Goal: Information Seeking & Learning: Learn about a topic

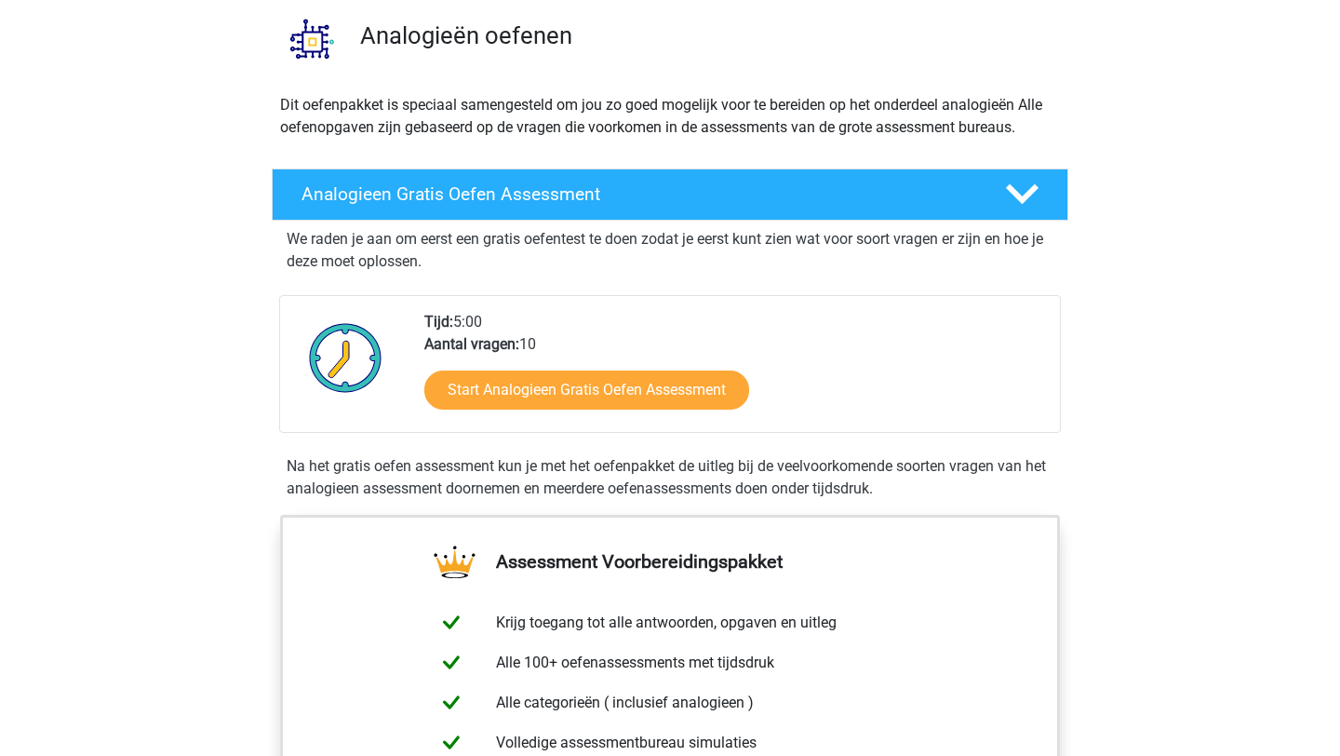
scroll to position [170, 0]
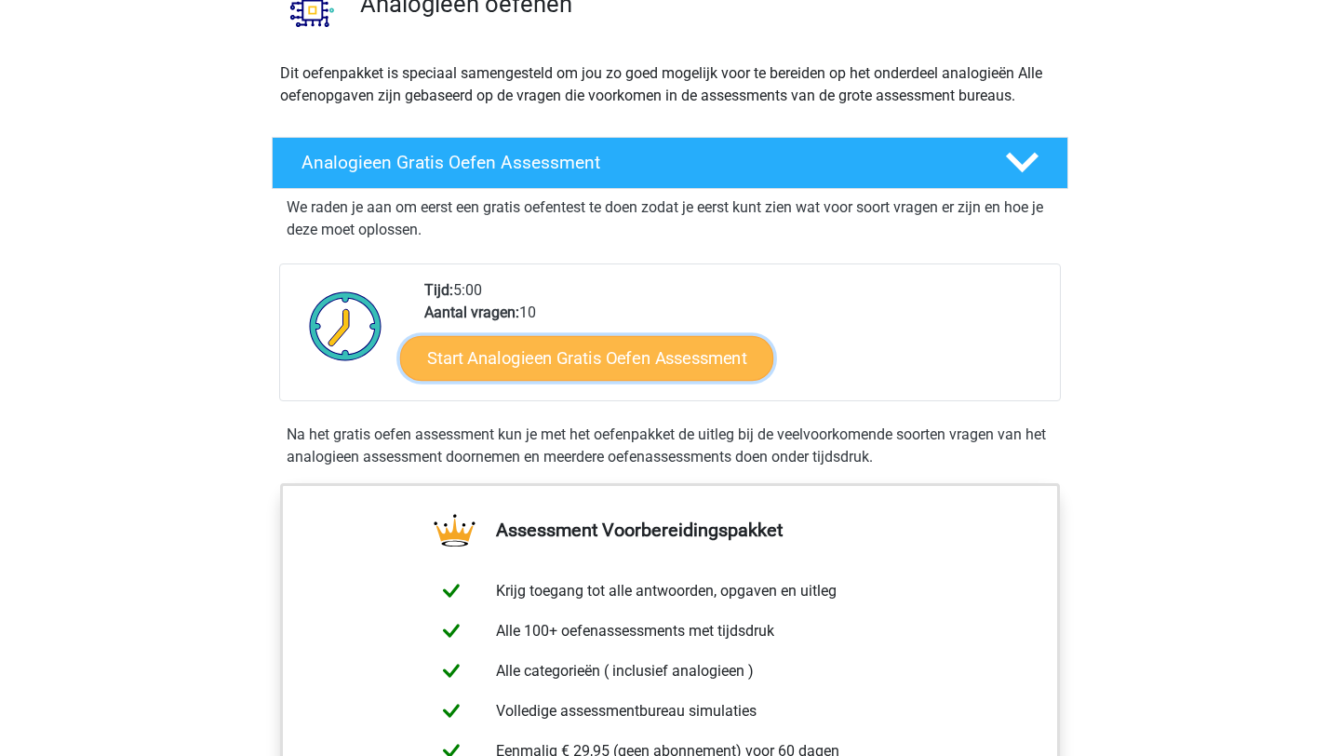
click at [591, 358] on link "Start Analogieen Gratis Oefen Assessment" at bounding box center [586, 357] width 373 height 45
click at [576, 359] on link "Start Analogieen Gratis Oefen Assessment" at bounding box center [586, 357] width 373 height 45
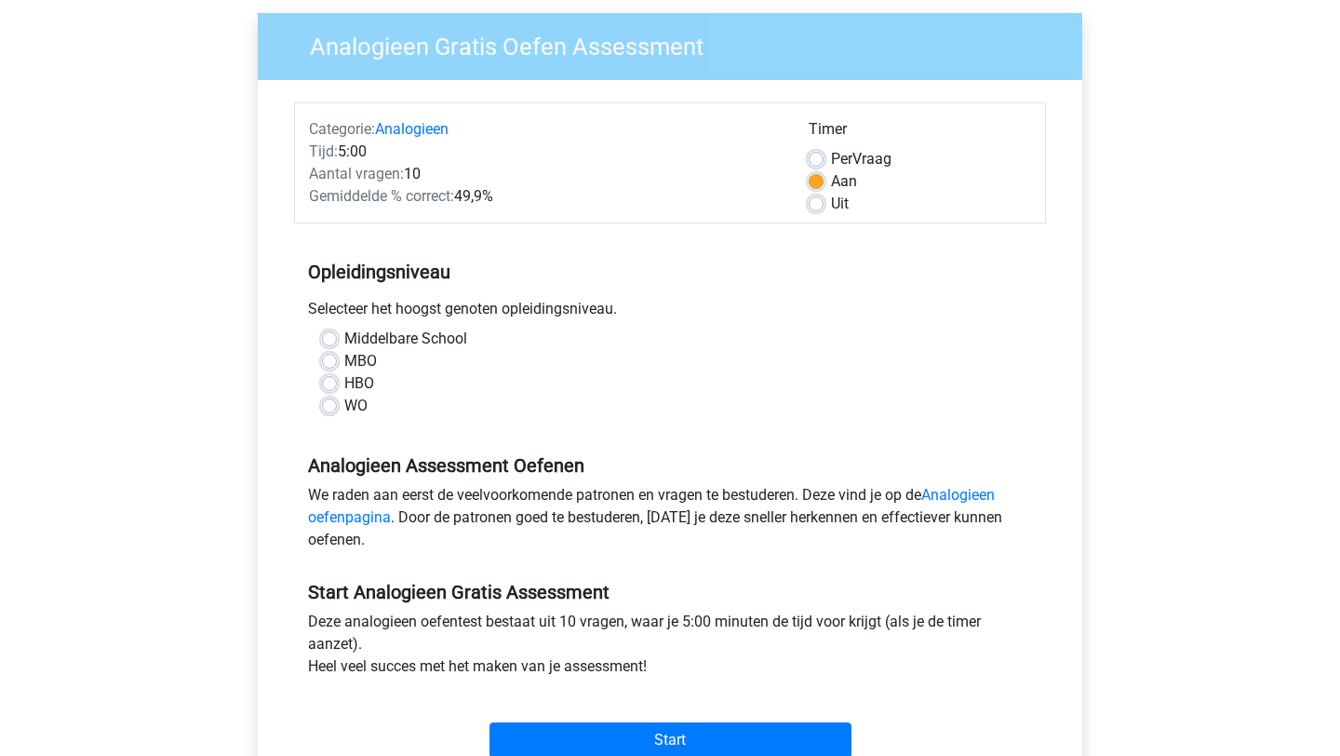
scroll to position [154, 0]
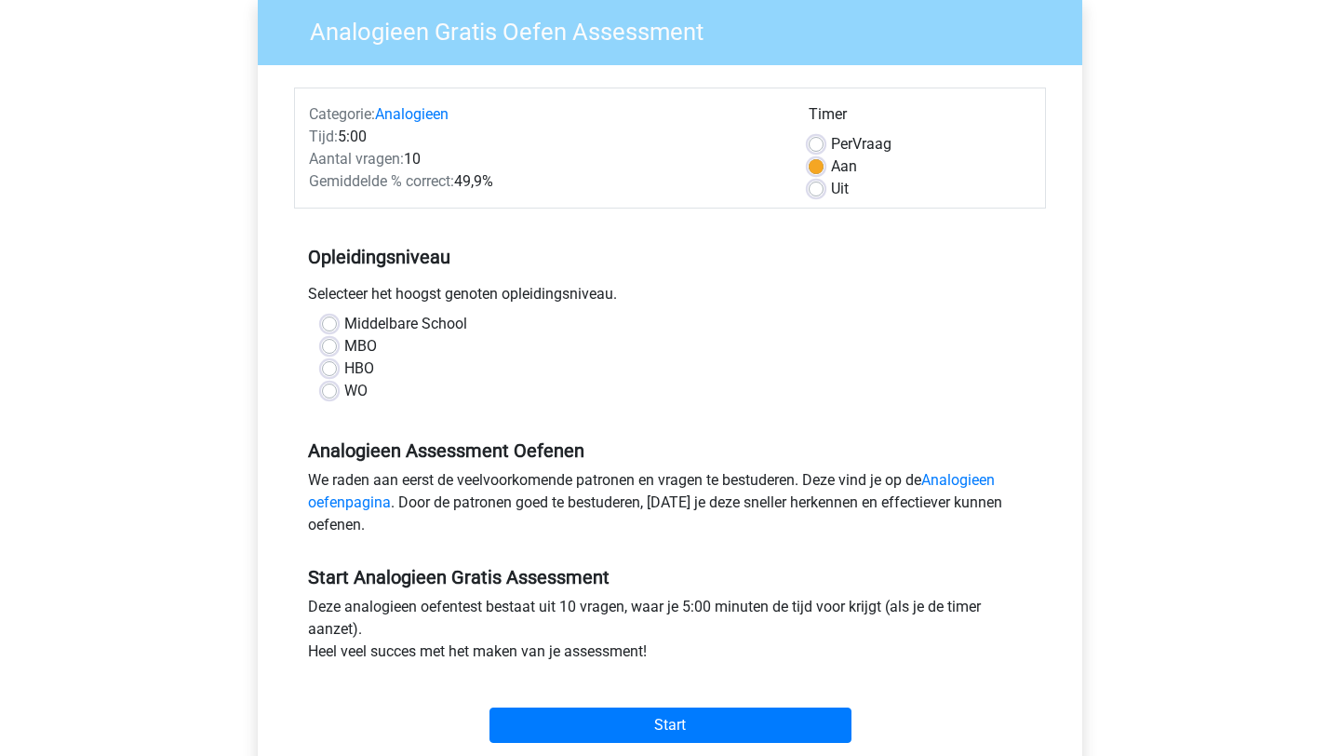
click at [344, 368] on label "HBO" at bounding box center [359, 368] width 30 height 22
click at [332, 368] on input "HBO" at bounding box center [329, 366] width 15 height 19
radio input "true"
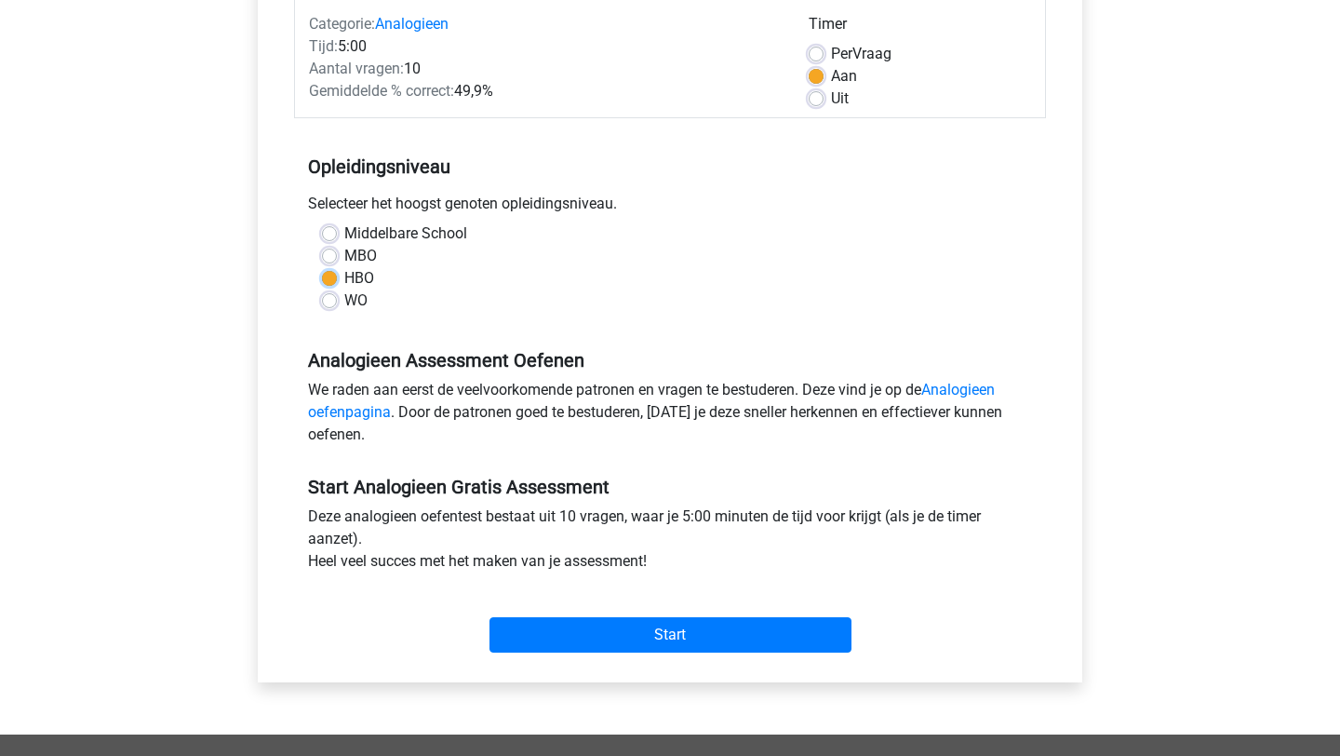
scroll to position [288, 0]
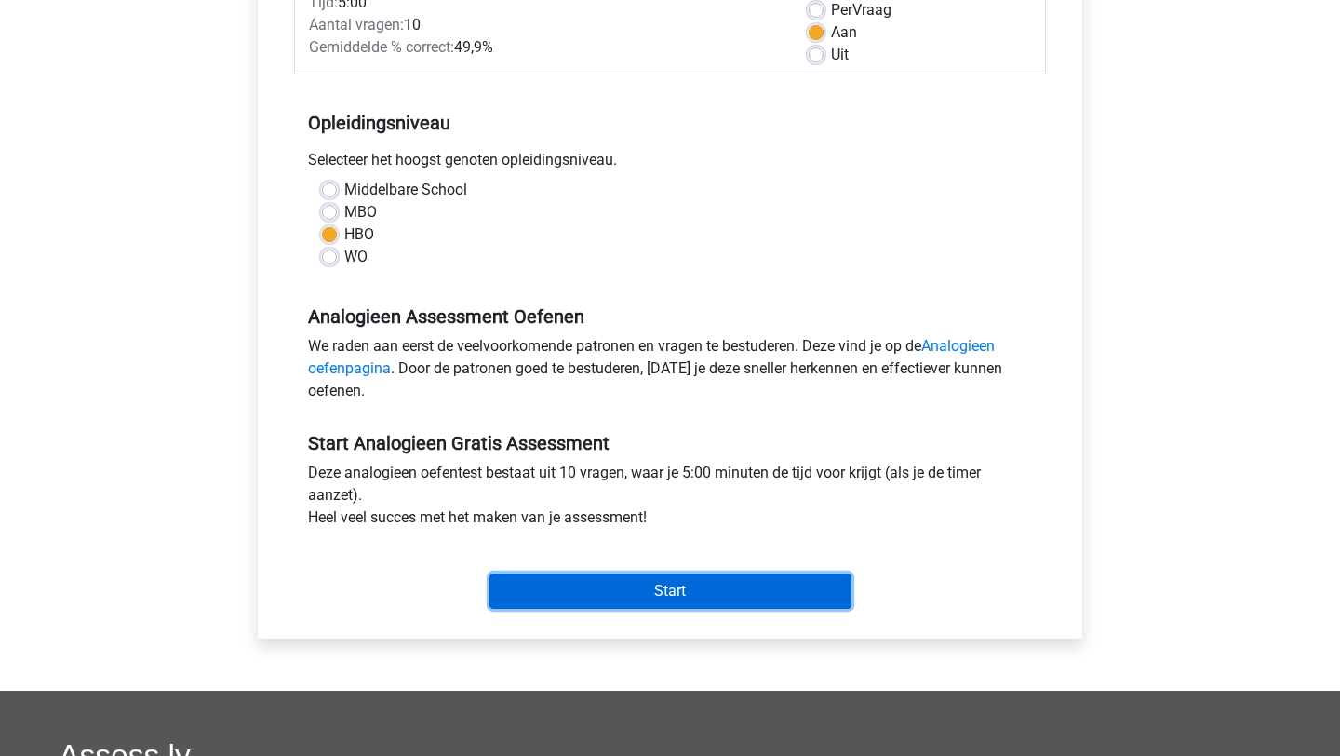
click at [601, 587] on input "Start" at bounding box center [670, 590] width 362 height 35
click at [622, 596] on input "Start" at bounding box center [670, 590] width 362 height 35
click at [620, 584] on input "Start" at bounding box center [670, 590] width 362 height 35
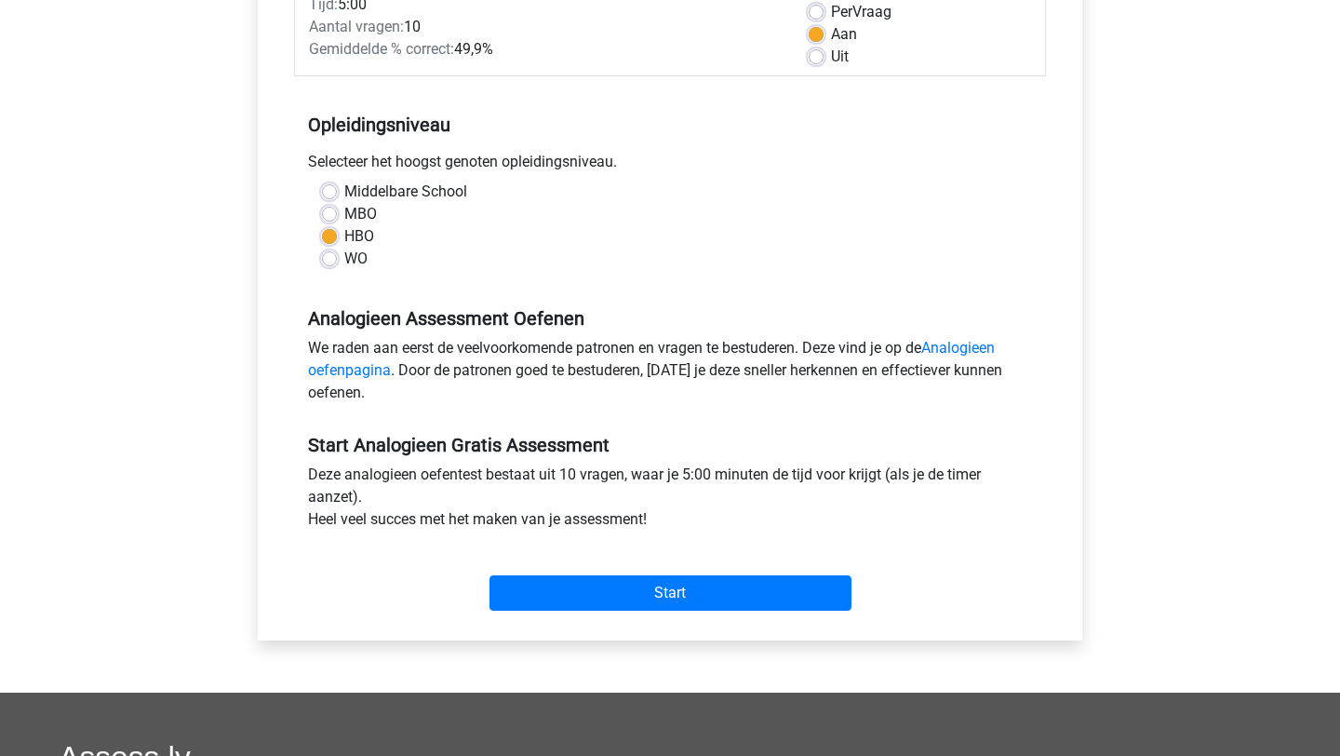
scroll to position [420, 0]
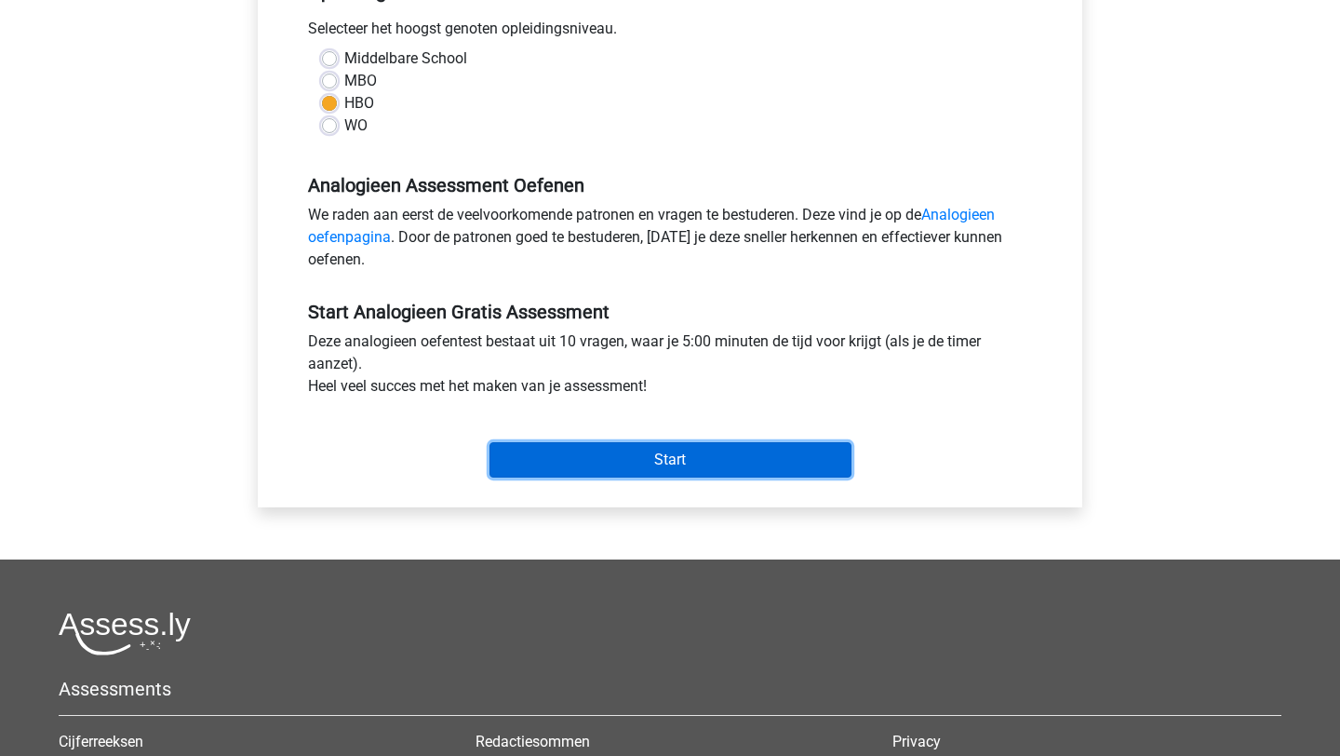
click at [629, 466] on input "Start" at bounding box center [670, 459] width 362 height 35
click at [573, 467] on input "Start" at bounding box center [670, 459] width 362 height 35
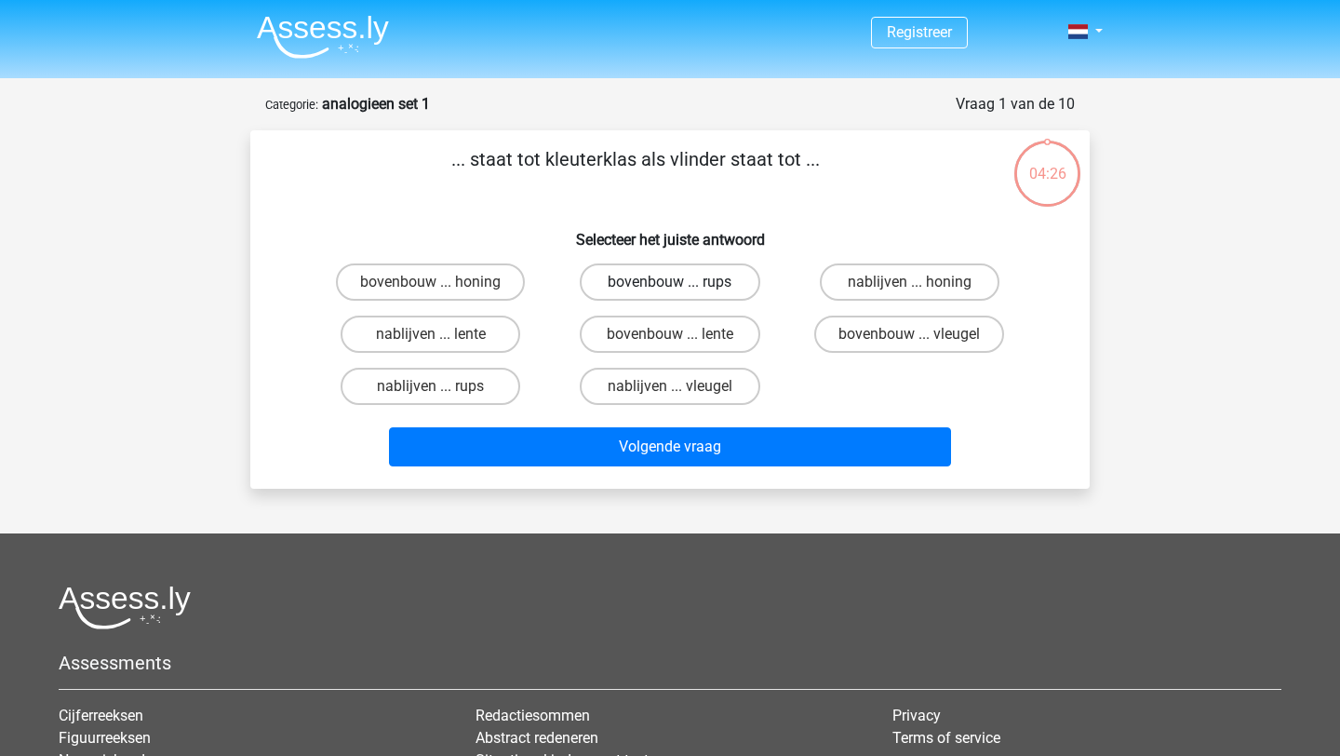
click at [704, 279] on label "bovenbouw ... rups" at bounding box center [670, 281] width 180 height 37
click at [682, 282] on input "bovenbouw ... rups" at bounding box center [676, 288] width 12 height 12
radio input "true"
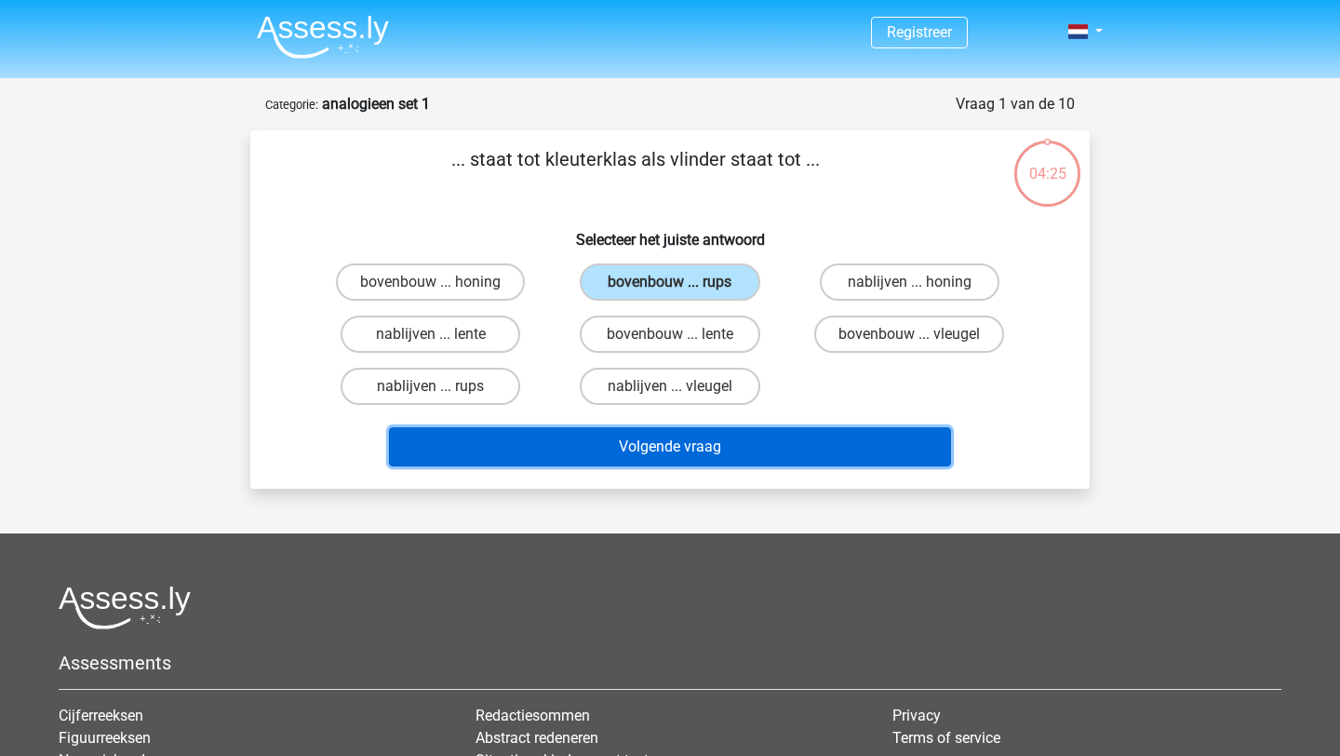
click at [694, 444] on button "Volgende vraag" at bounding box center [670, 446] width 563 height 39
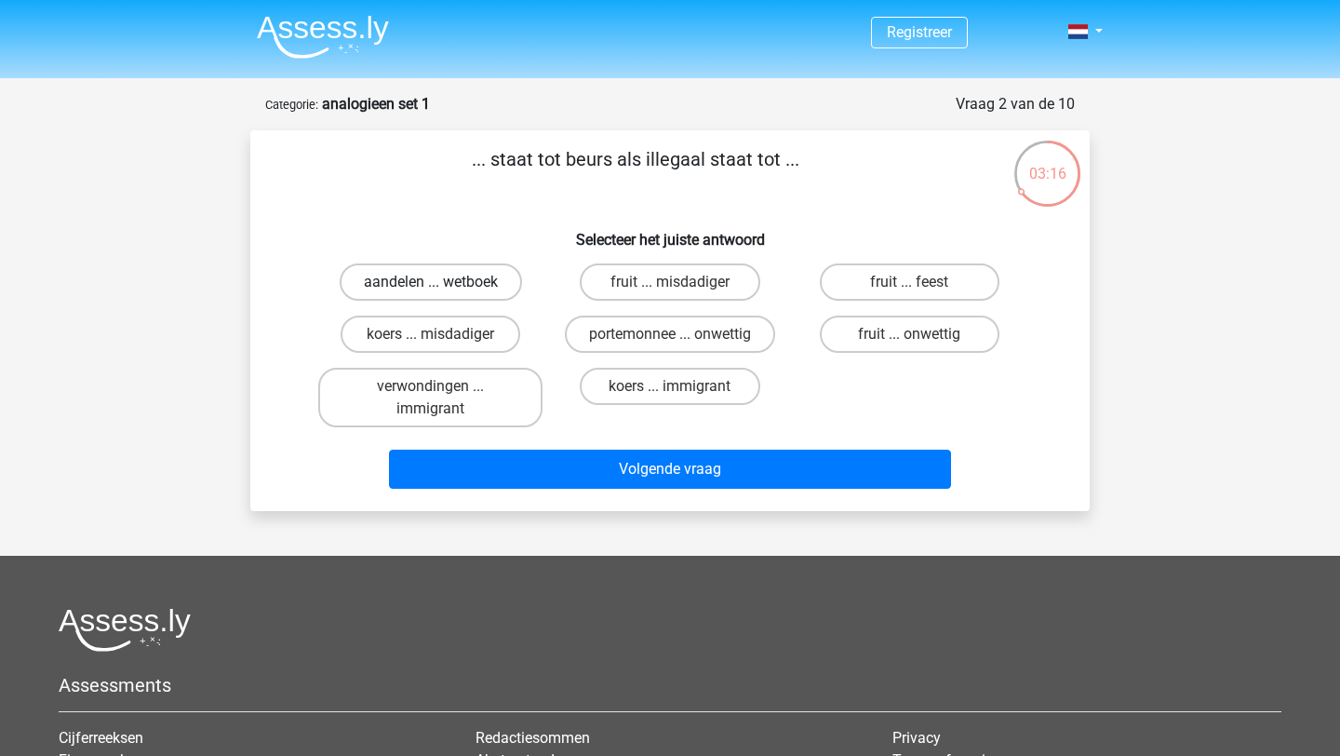
click at [494, 279] on label "aandelen ... wetboek" at bounding box center [431, 281] width 182 height 37
click at [443, 282] on input "aandelen ... wetboek" at bounding box center [437, 288] width 12 height 12
radio input "true"
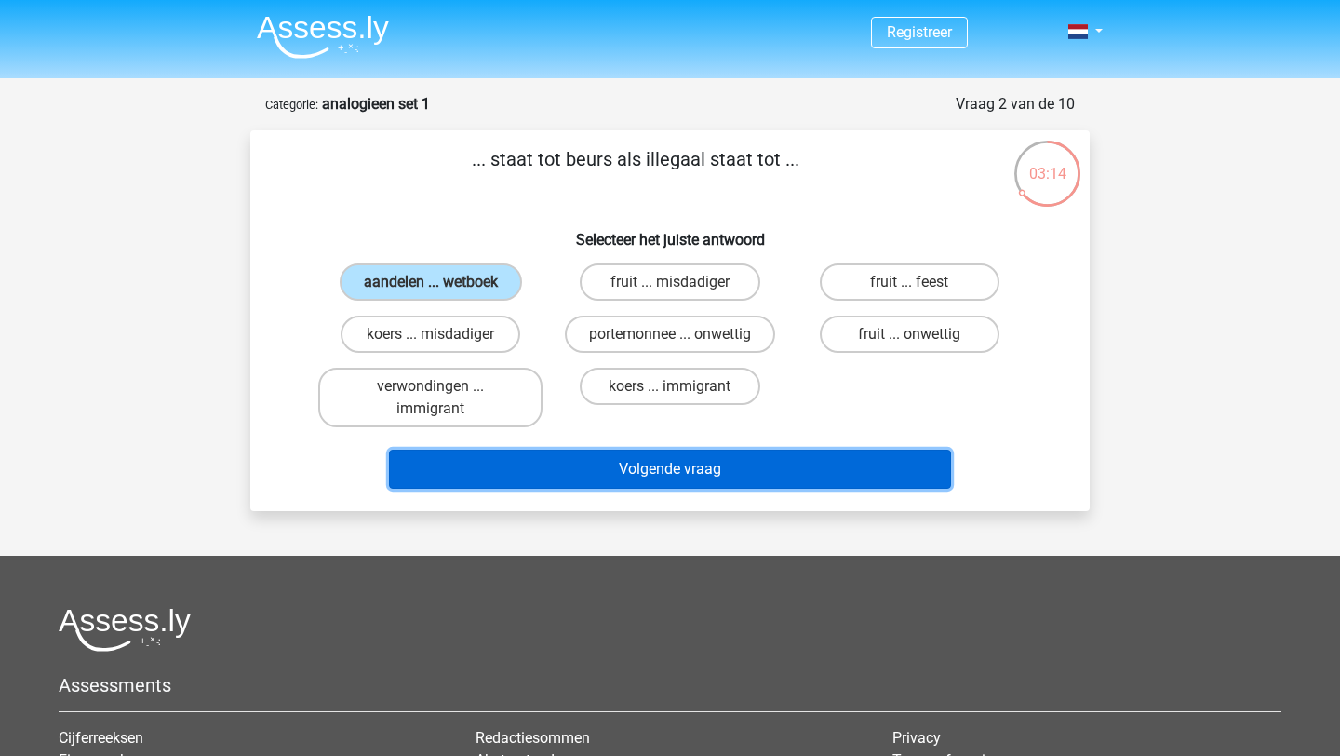
click at [707, 461] on button "Volgende vraag" at bounding box center [670, 468] width 563 height 39
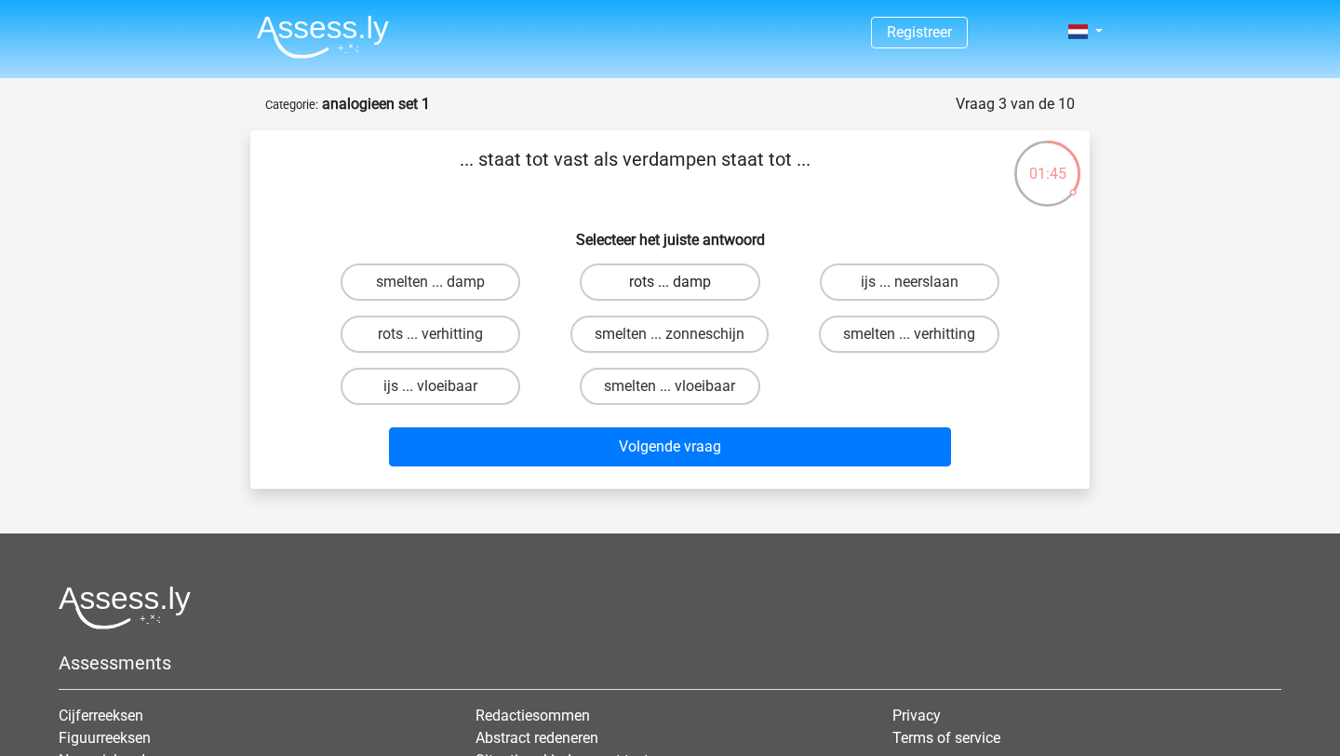
click at [736, 278] on label "rots ... damp" at bounding box center [670, 281] width 180 height 37
click at [682, 282] on input "rots ... damp" at bounding box center [676, 288] width 12 height 12
radio input "true"
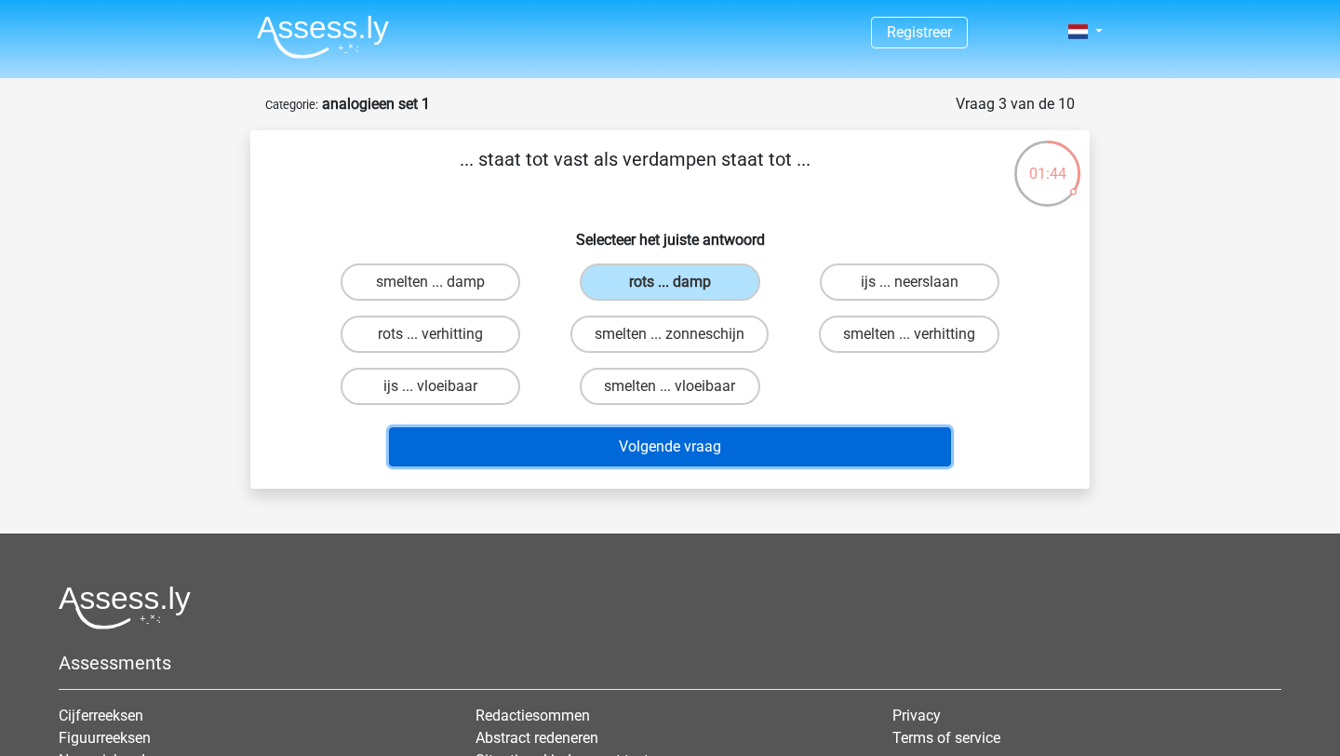
click at [738, 433] on button "Volgende vraag" at bounding box center [670, 446] width 563 height 39
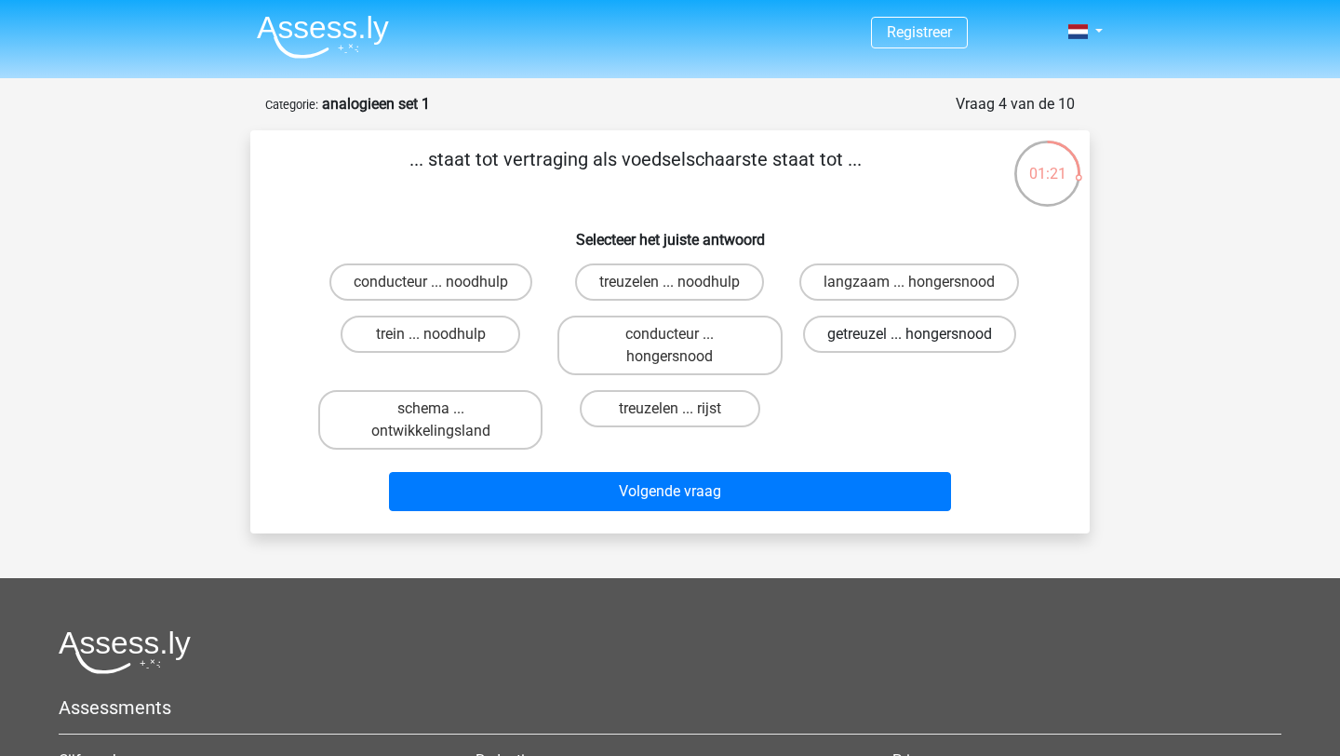
click at [897, 334] on label "getreuzel ... hongersnood" at bounding box center [909, 333] width 213 height 37
click at [909, 334] on input "getreuzel ... hongersnood" at bounding box center [915, 340] width 12 height 12
radio input "true"
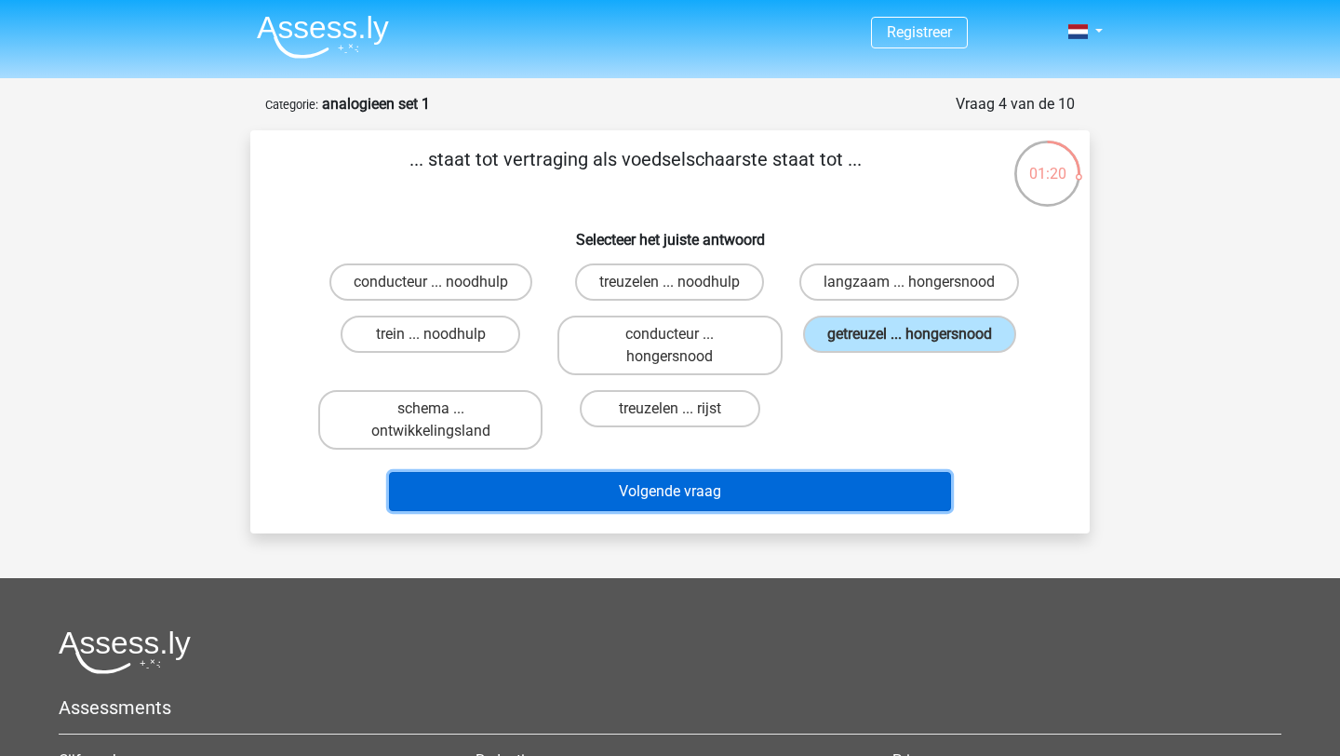
click at [789, 491] on button "Volgende vraag" at bounding box center [670, 491] width 563 height 39
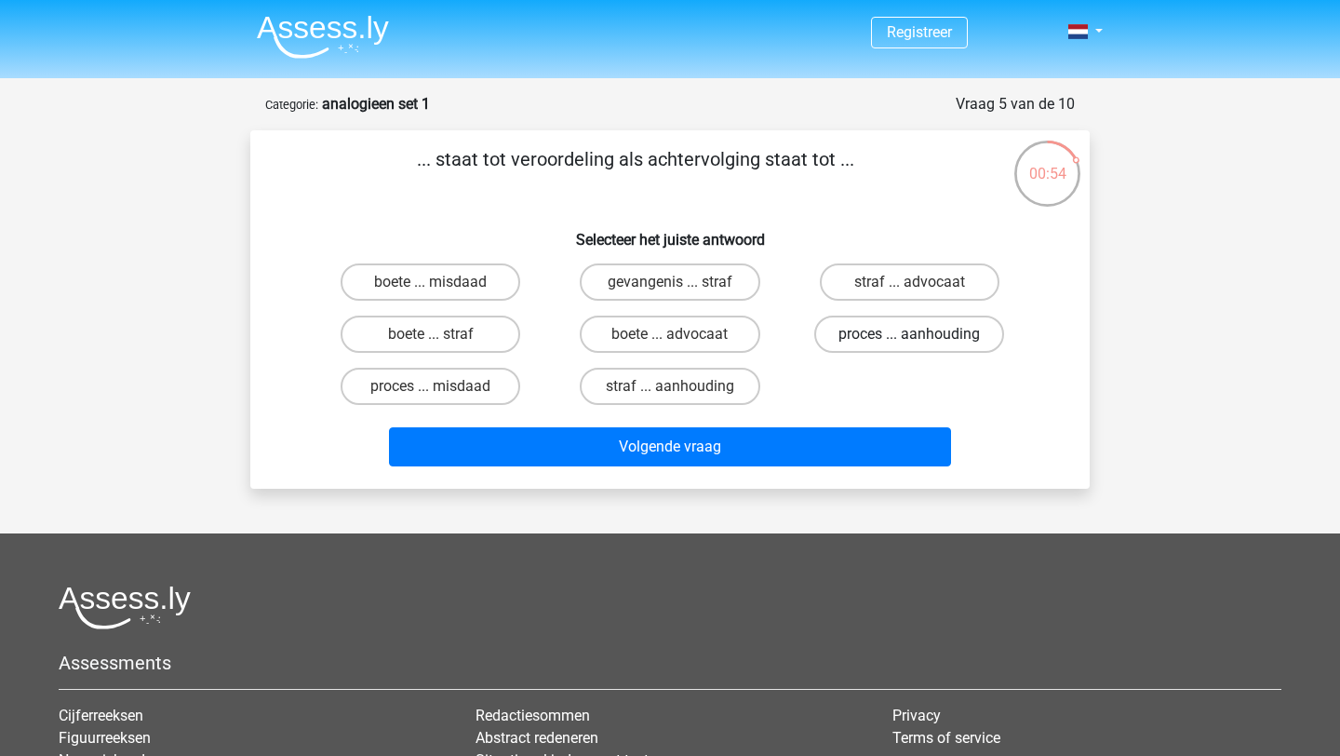
click at [878, 340] on label "proces ... aanhouding" at bounding box center [909, 333] width 190 height 37
click at [909, 340] on input "proces ... aanhouding" at bounding box center [915, 340] width 12 height 12
radio input "true"
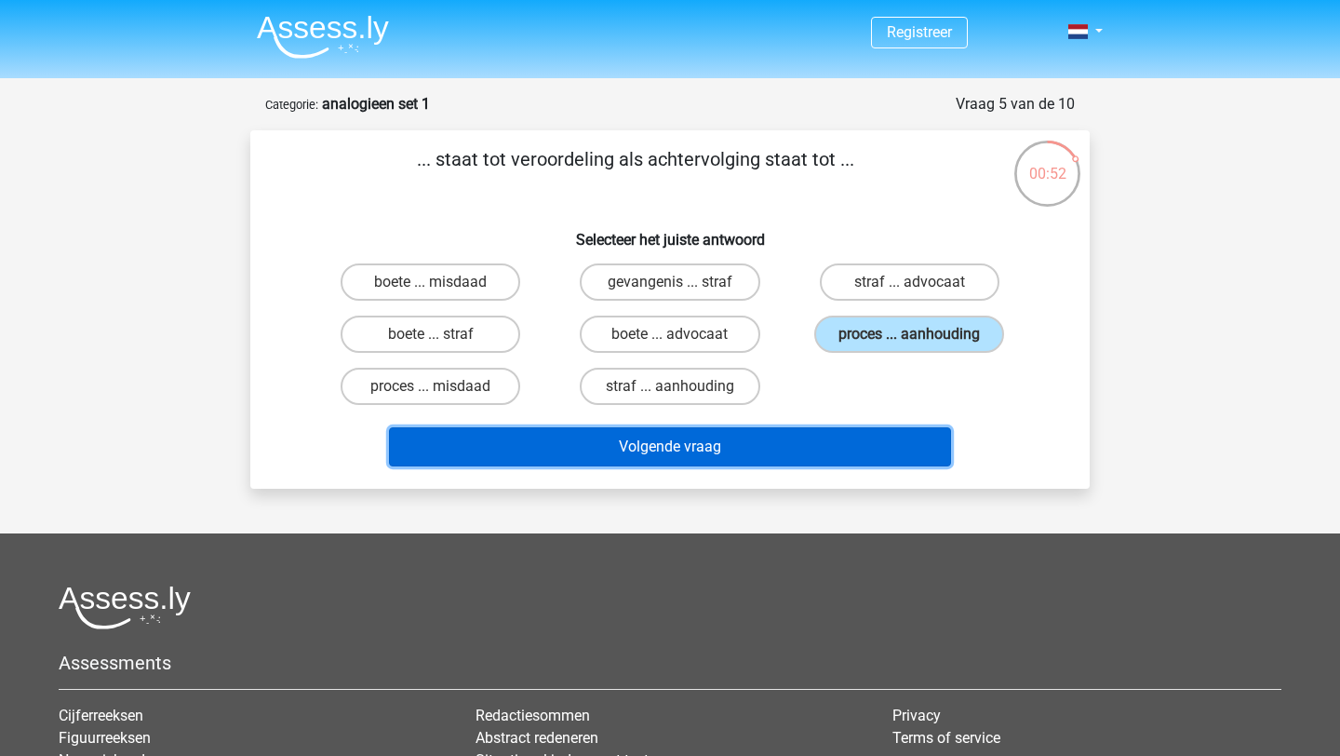
click at [810, 449] on button "Volgende vraag" at bounding box center [670, 446] width 563 height 39
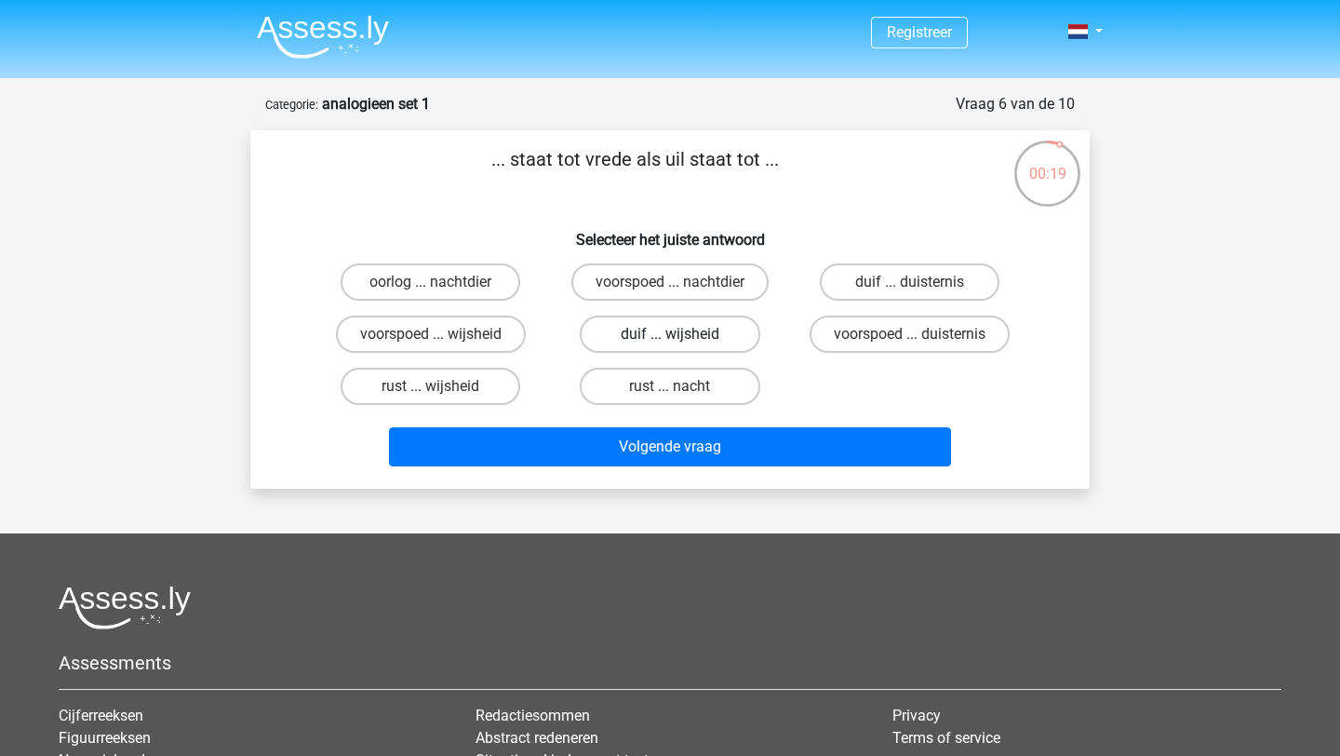
click at [722, 337] on label "duif ... wijsheid" at bounding box center [670, 333] width 180 height 37
click at [682, 337] on input "duif ... wijsheid" at bounding box center [676, 340] width 12 height 12
radio input "true"
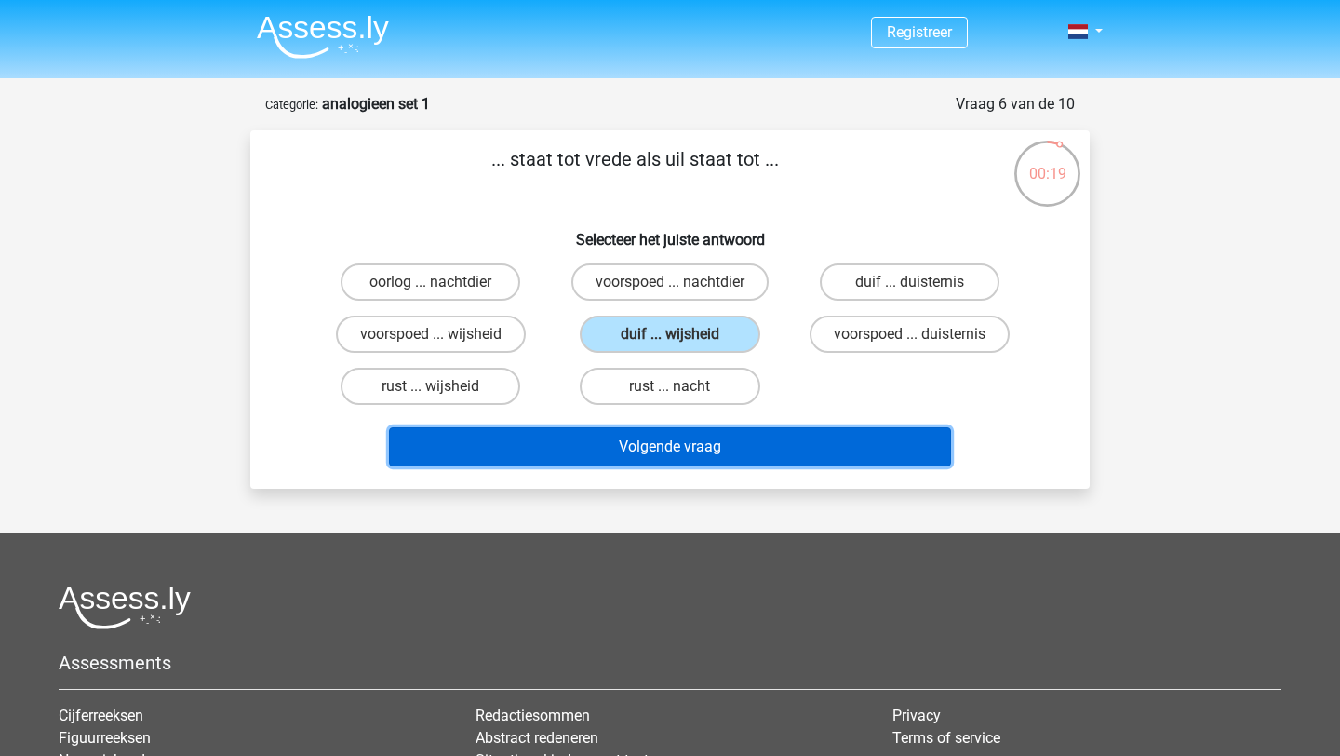
click at [713, 445] on button "Volgende vraag" at bounding box center [670, 446] width 563 height 39
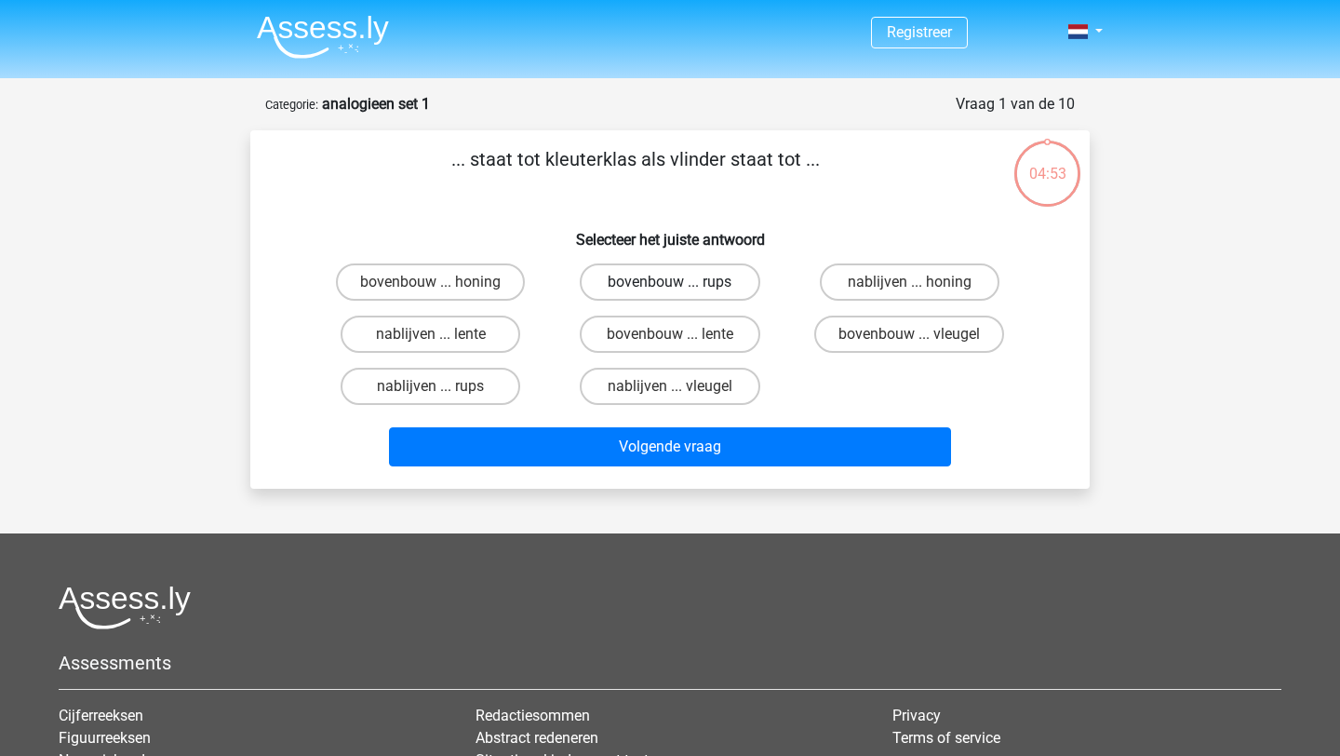
click at [652, 288] on label "bovenbouw ... rups" at bounding box center [670, 281] width 180 height 37
click at [670, 288] on input "bovenbouw ... rups" at bounding box center [676, 288] width 12 height 12
radio input "true"
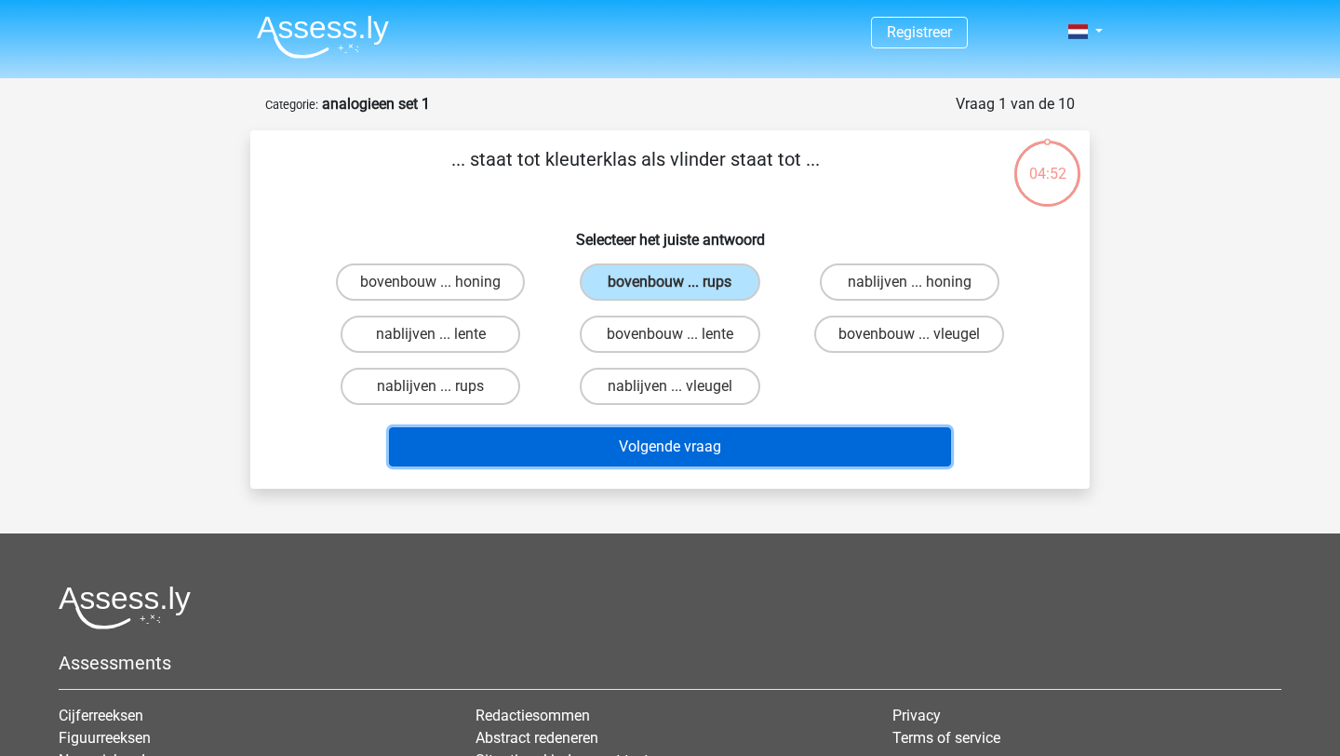
click at [652, 448] on button "Volgende vraag" at bounding box center [670, 446] width 563 height 39
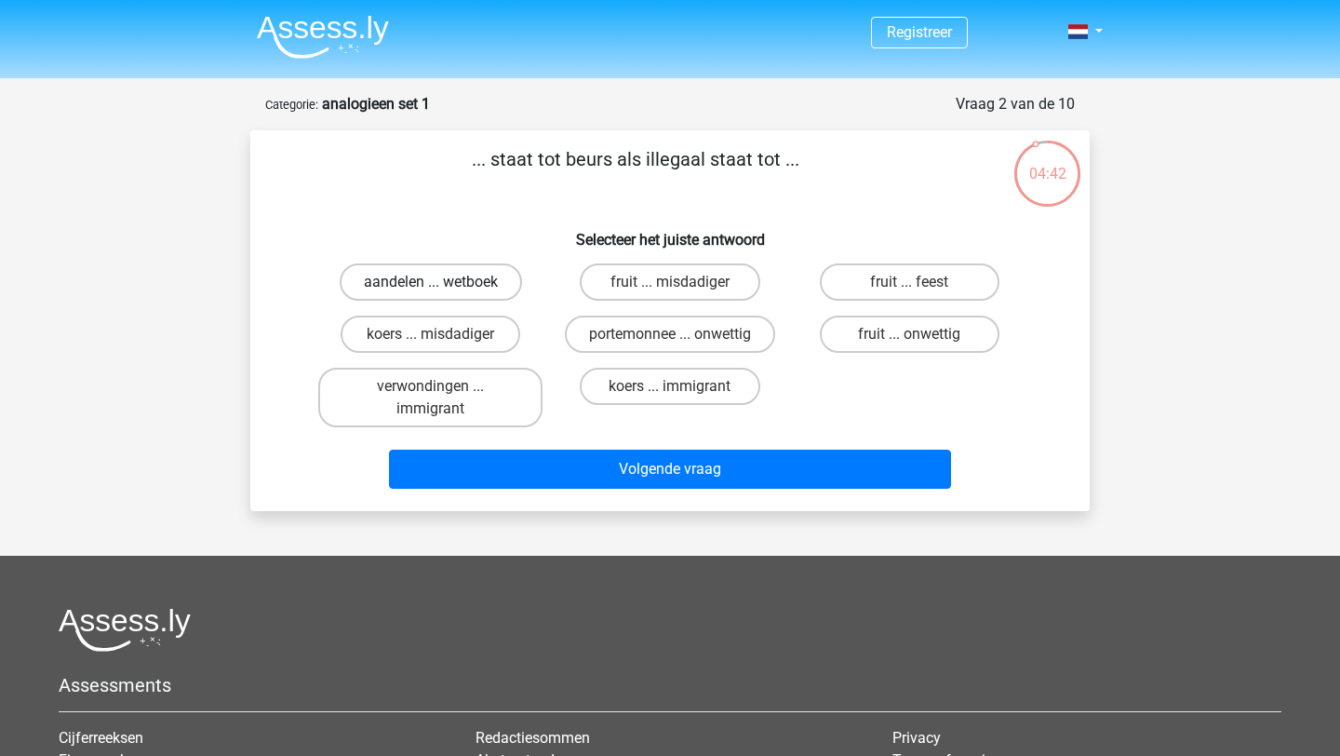
click at [428, 263] on label "aandelen ... wetboek" at bounding box center [431, 281] width 182 height 37
click at [431, 282] on input "aandelen ... wetboek" at bounding box center [437, 288] width 12 height 12
radio input "true"
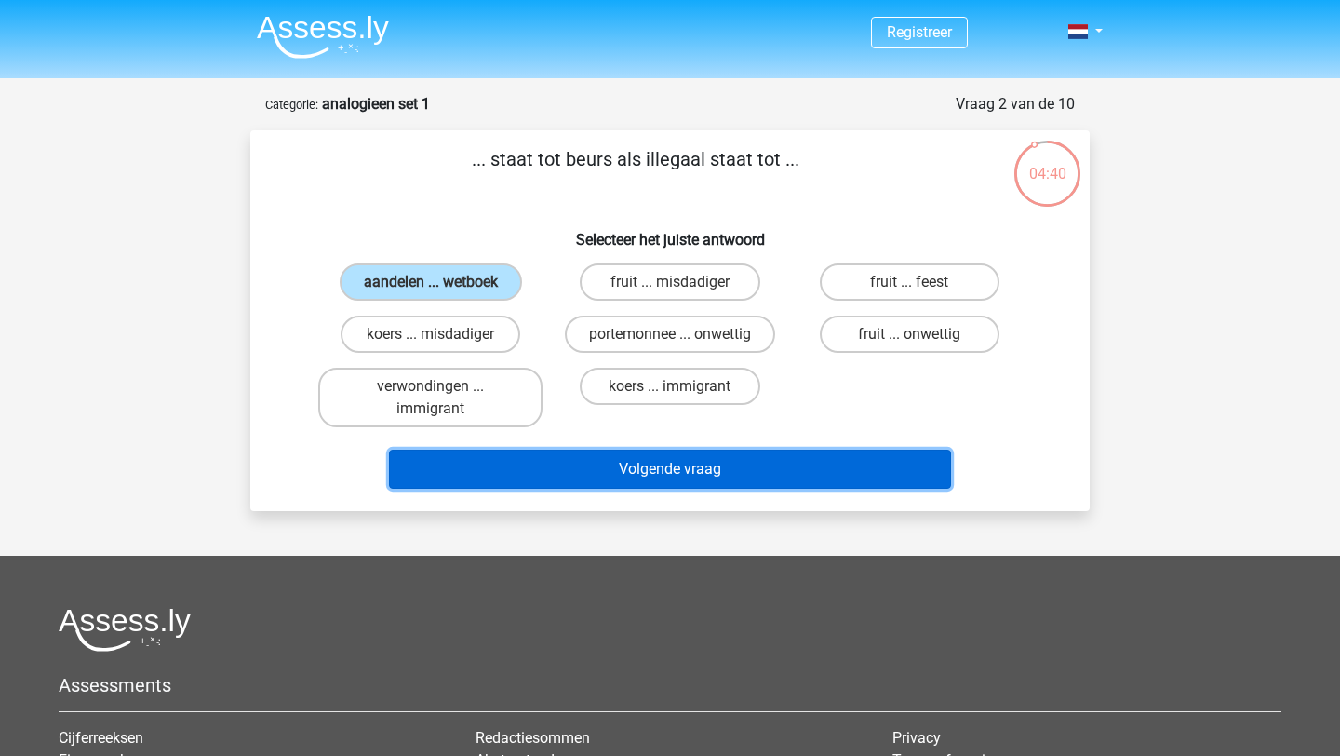
click at [606, 473] on button "Volgende vraag" at bounding box center [670, 468] width 563 height 39
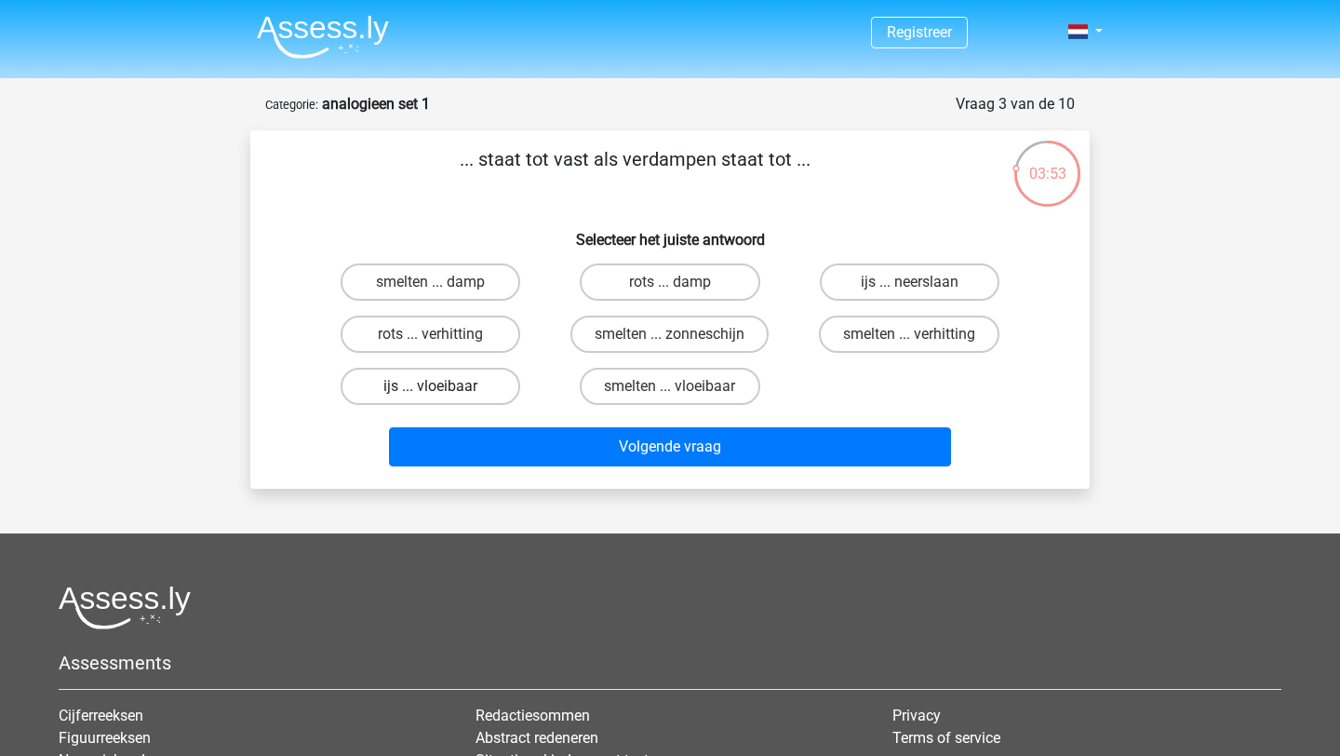
click at [473, 384] on label "ijs ... vloeibaar" at bounding box center [431, 386] width 180 height 37
click at [443, 386] on input "ijs ... vloeibaar" at bounding box center [437, 392] width 12 height 12
radio input "true"
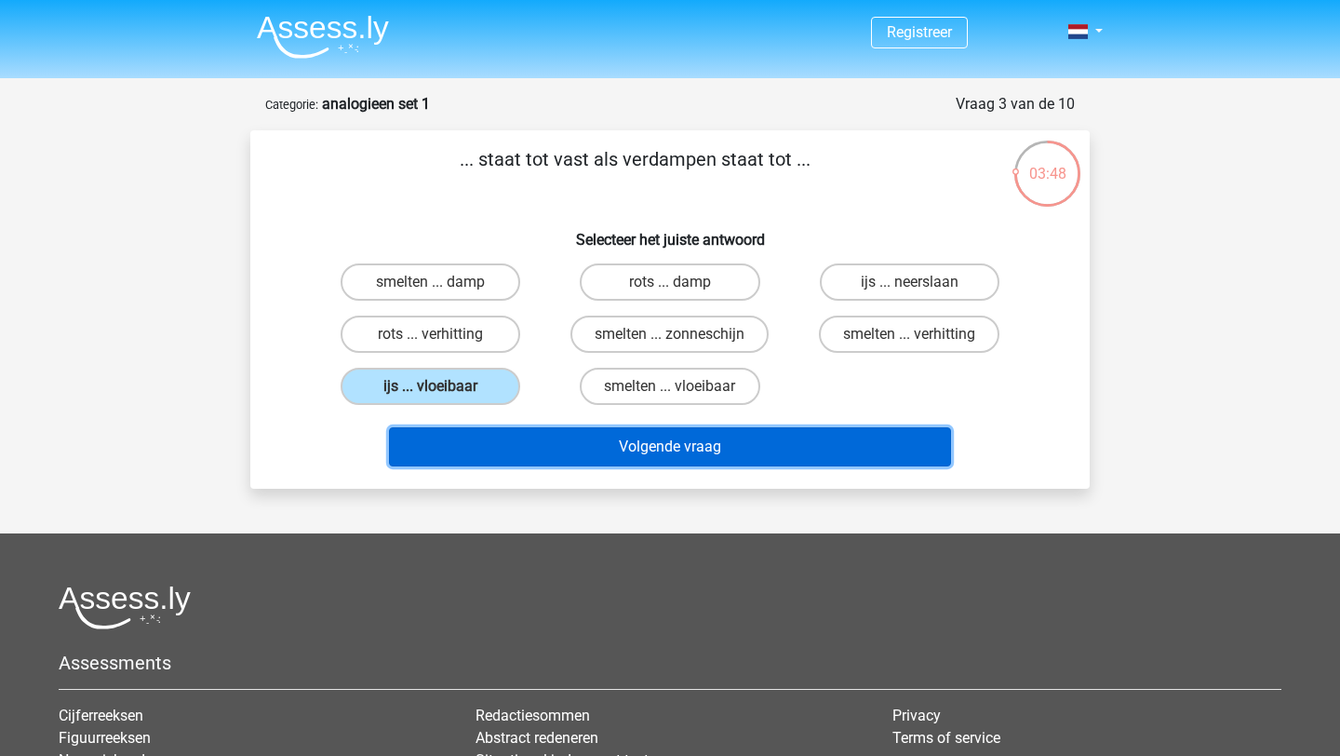
click at [540, 435] on button "Volgende vraag" at bounding box center [670, 446] width 563 height 39
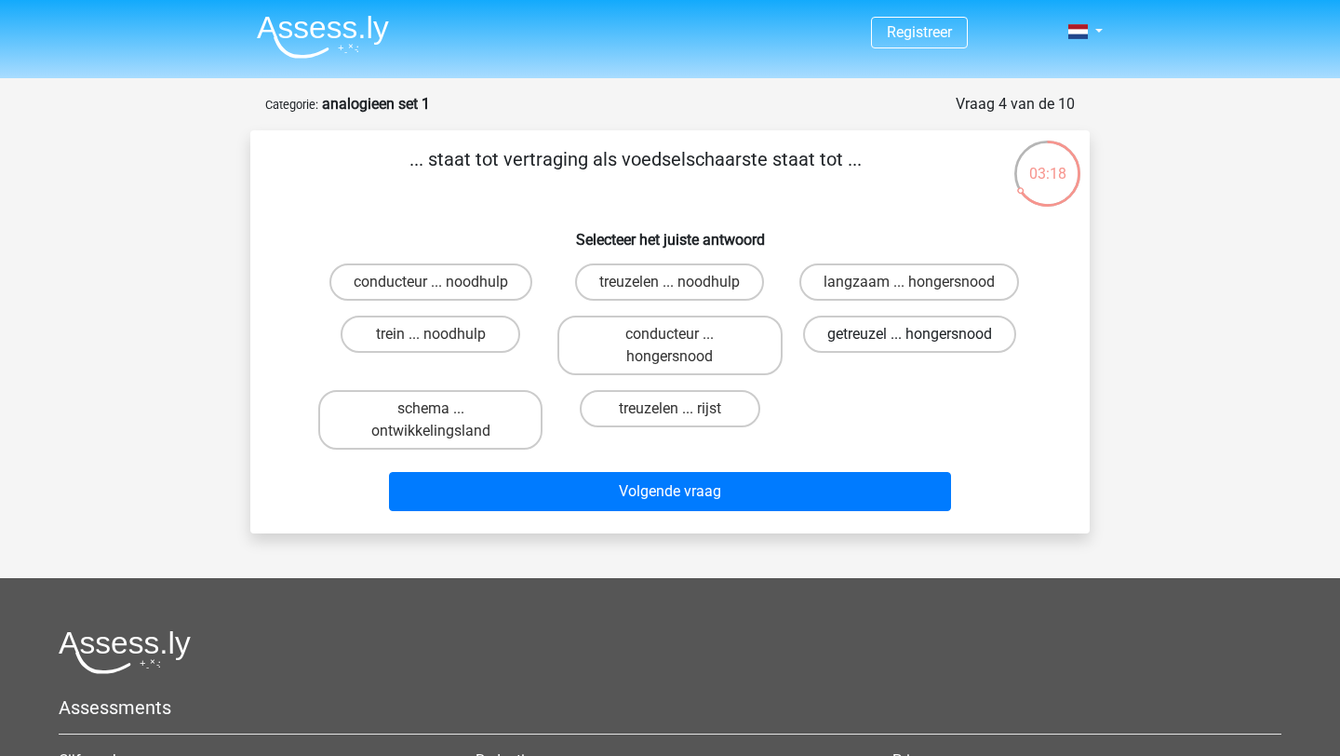
click at [899, 333] on label "getreuzel ... hongersnood" at bounding box center [909, 333] width 213 height 37
click at [909, 334] on input "getreuzel ... hongersnood" at bounding box center [915, 340] width 12 height 12
radio input "true"
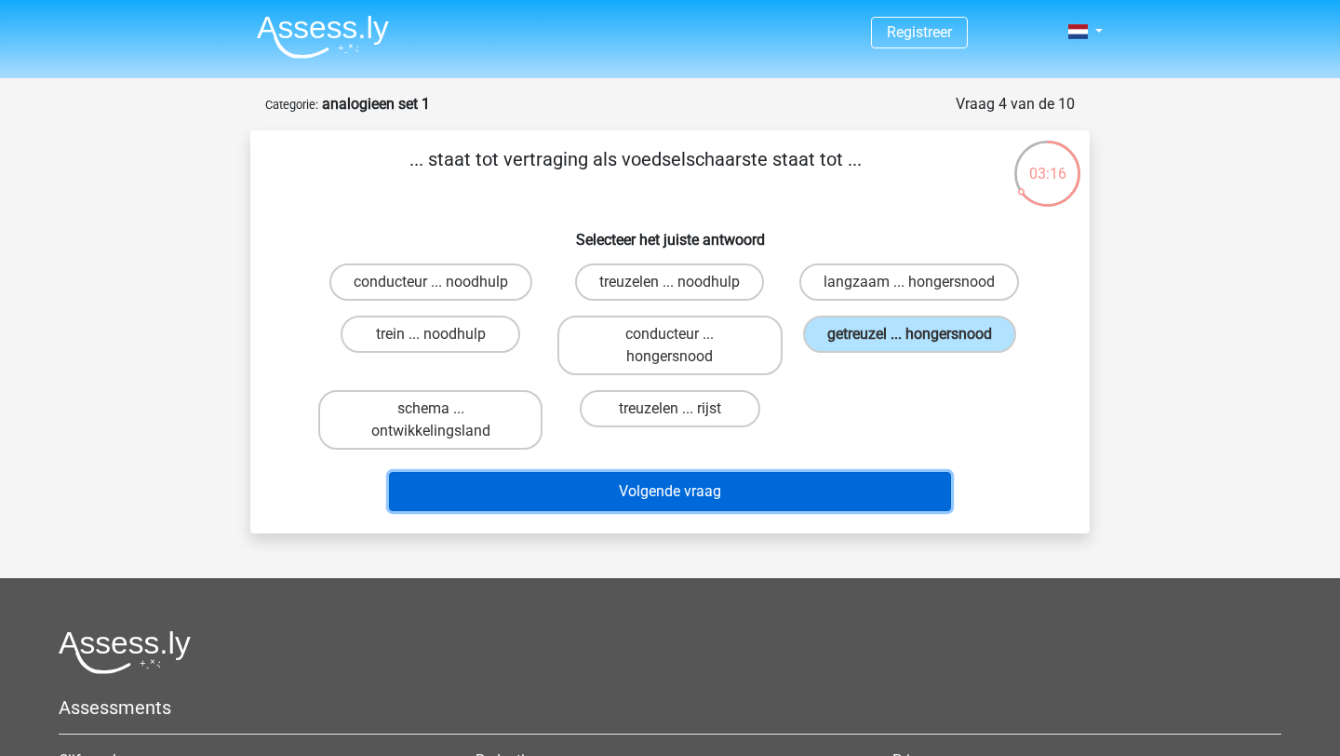
click at [769, 494] on button "Volgende vraag" at bounding box center [670, 491] width 563 height 39
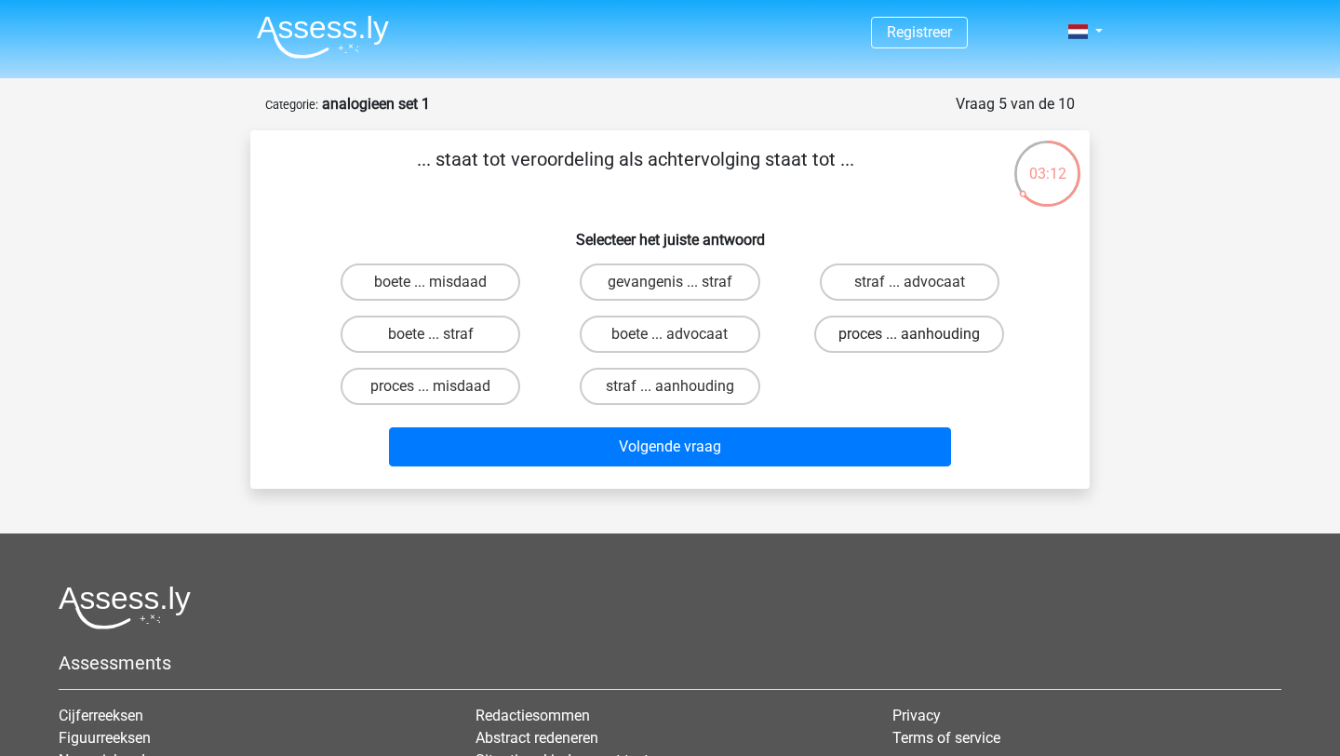
click at [895, 333] on label "proces ... aanhouding" at bounding box center [909, 333] width 190 height 37
click at [909, 334] on input "proces ... aanhouding" at bounding box center [915, 340] width 12 height 12
radio input "true"
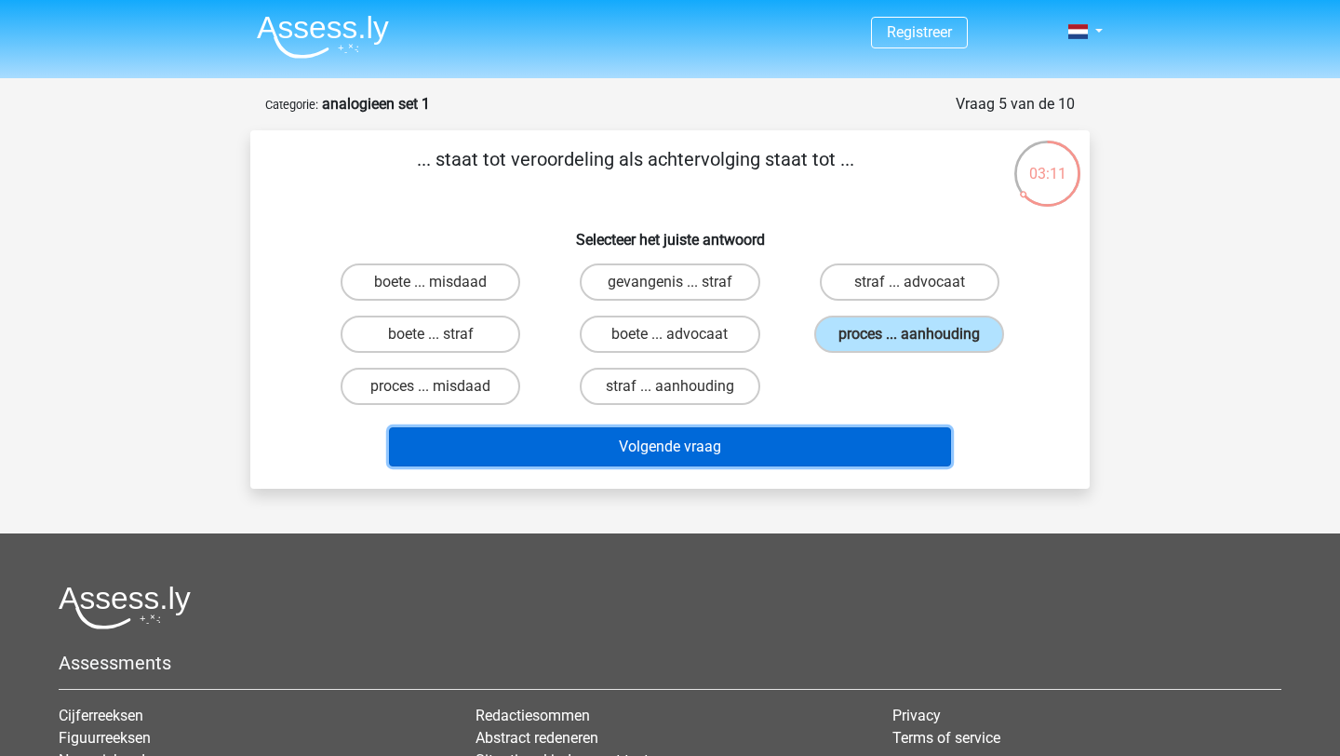
click at [779, 437] on button "Volgende vraag" at bounding box center [670, 446] width 563 height 39
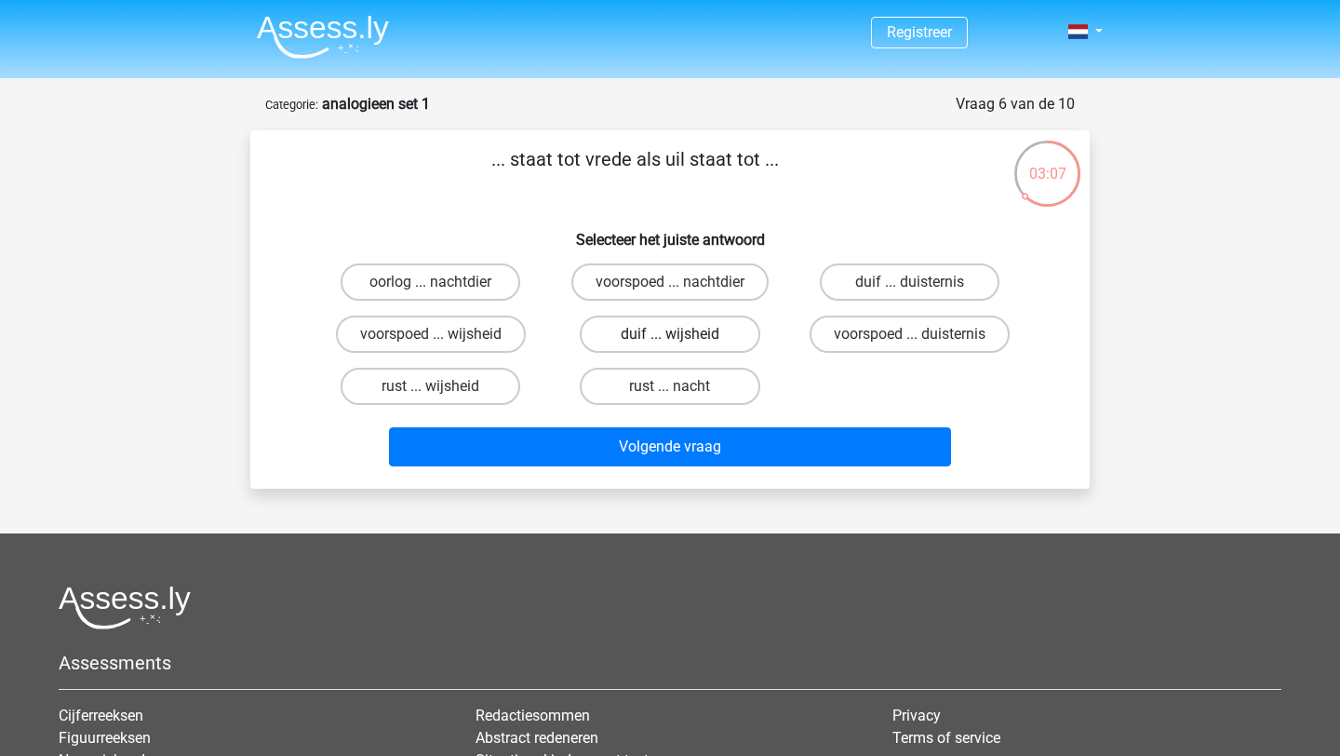
click at [733, 327] on label "duif ... wijsheid" at bounding box center [670, 333] width 180 height 37
click at [682, 334] on input "duif ... wijsheid" at bounding box center [676, 340] width 12 height 12
radio input "true"
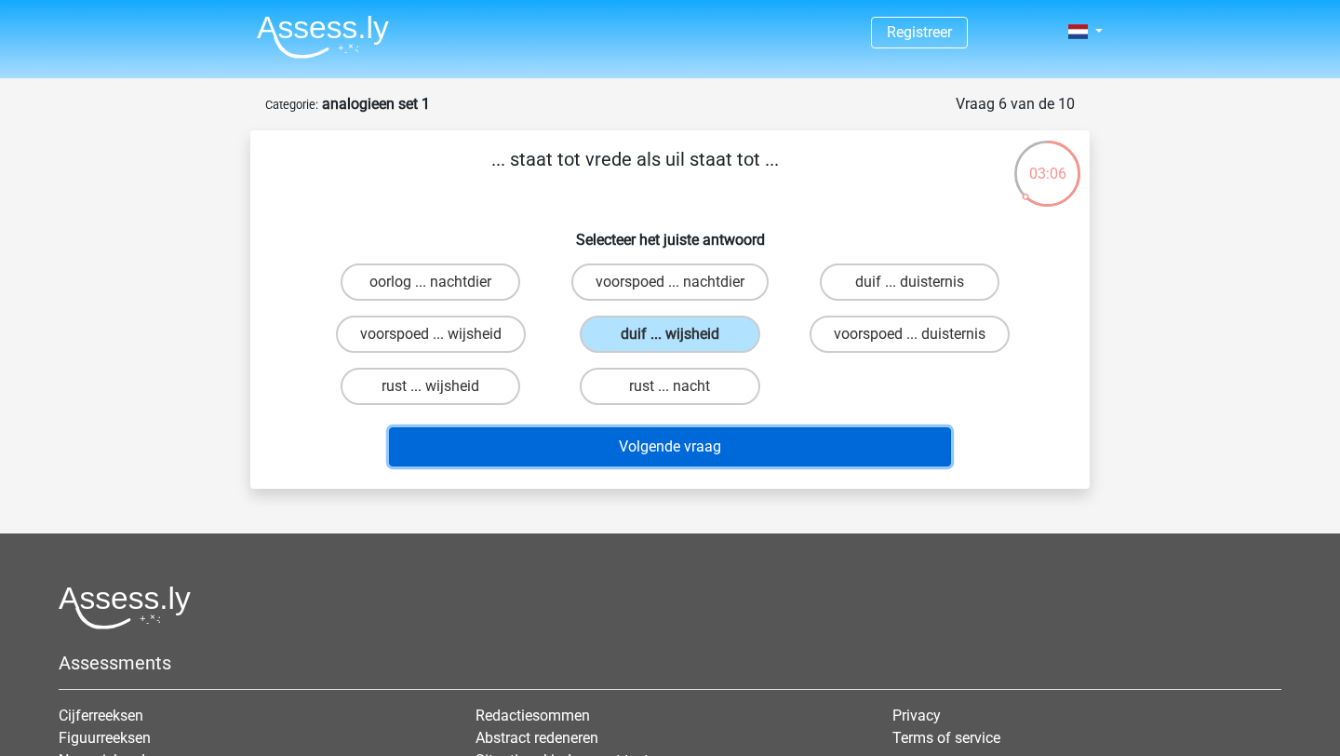
click at [730, 448] on button "Volgende vraag" at bounding box center [670, 446] width 563 height 39
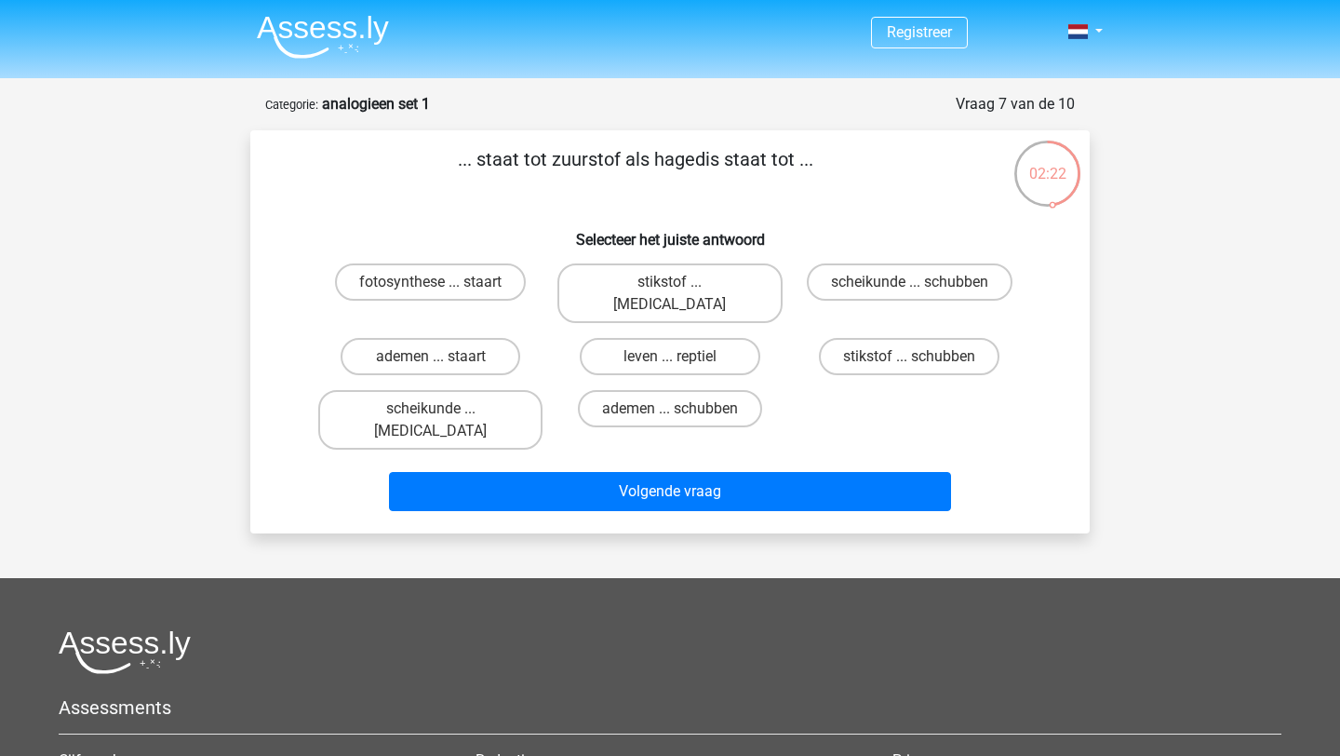
scroll to position [12, 0]
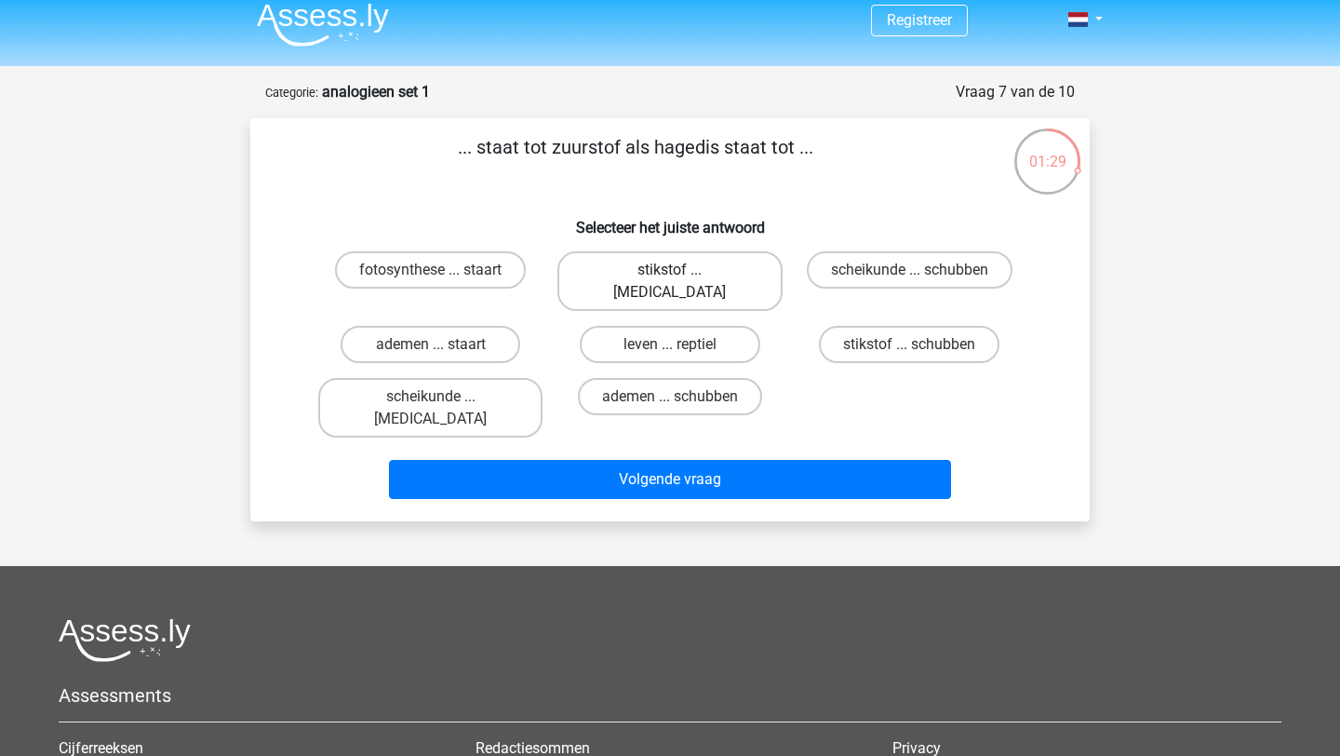
click at [726, 266] on label "stikstof ... krokodil" at bounding box center [669, 281] width 224 height 60
click at [682, 270] on input "stikstof ... krokodil" at bounding box center [676, 276] width 12 height 12
radio input "true"
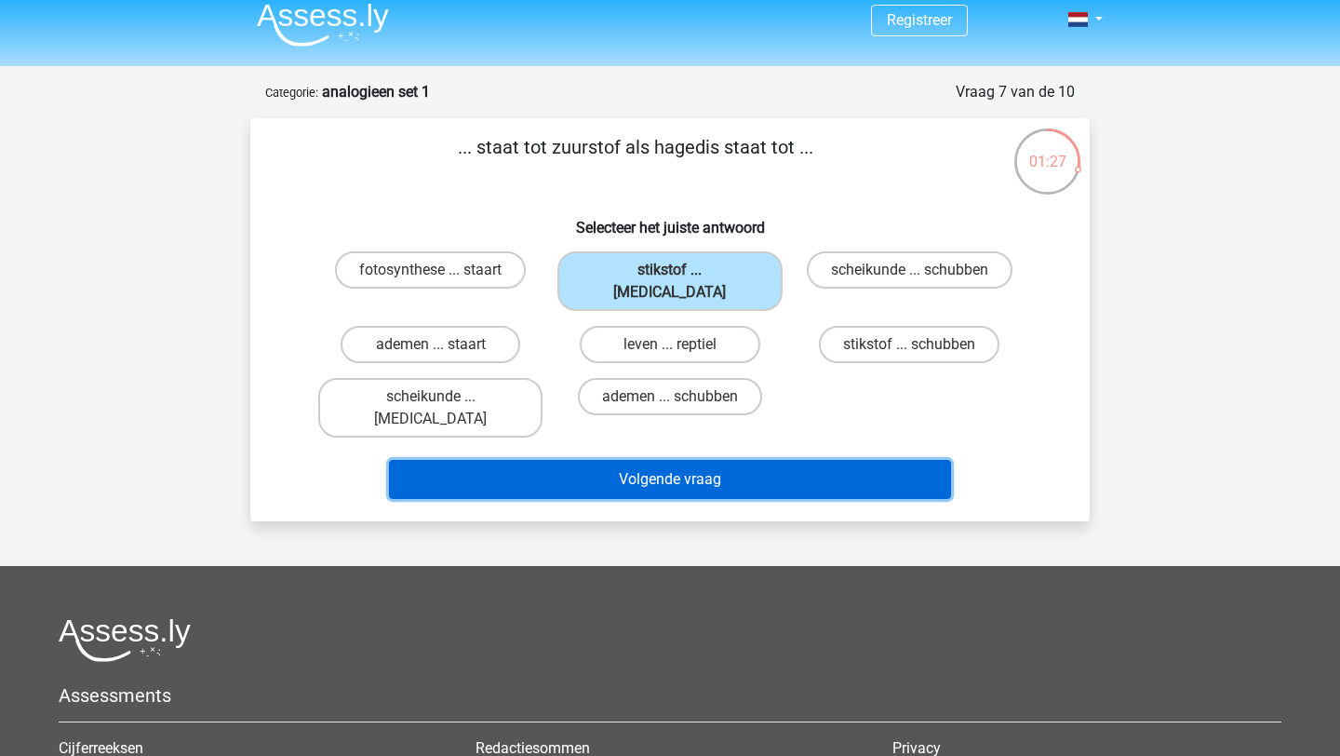
click at [708, 460] on button "Volgende vraag" at bounding box center [670, 479] width 563 height 39
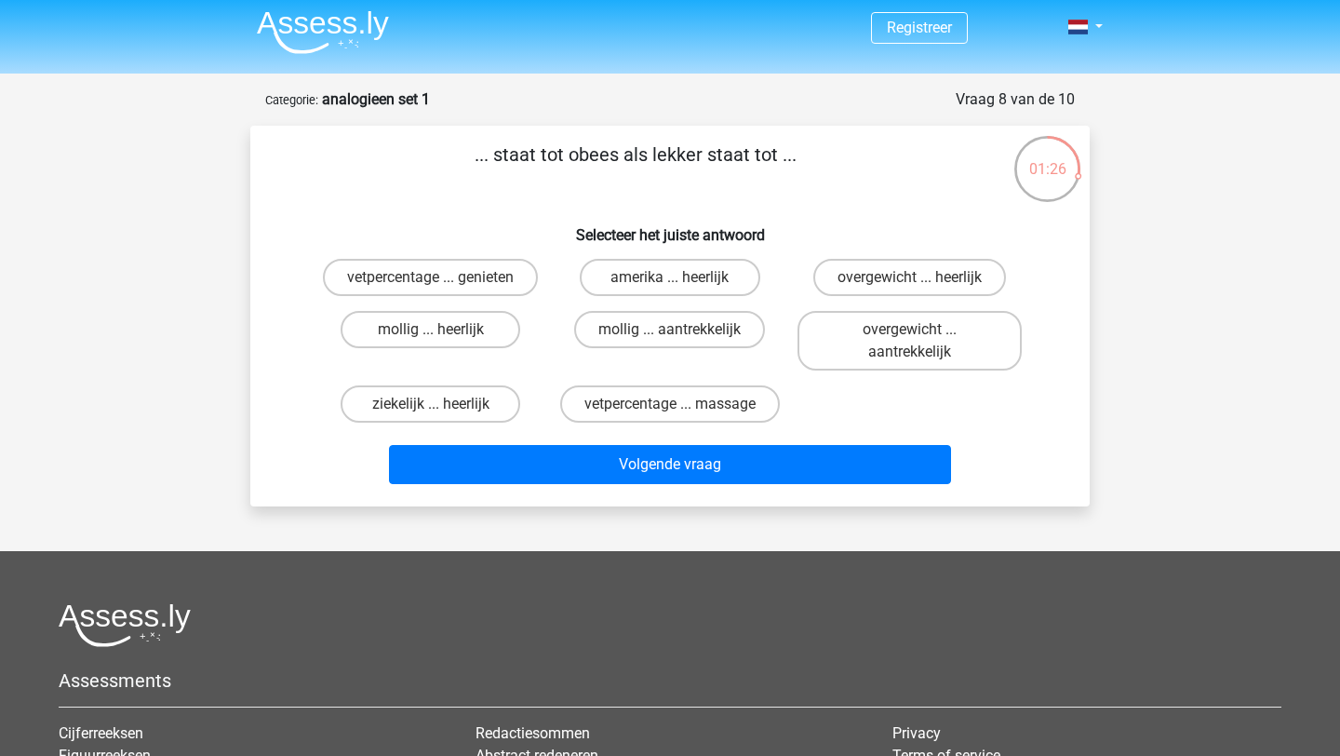
scroll to position [0, 0]
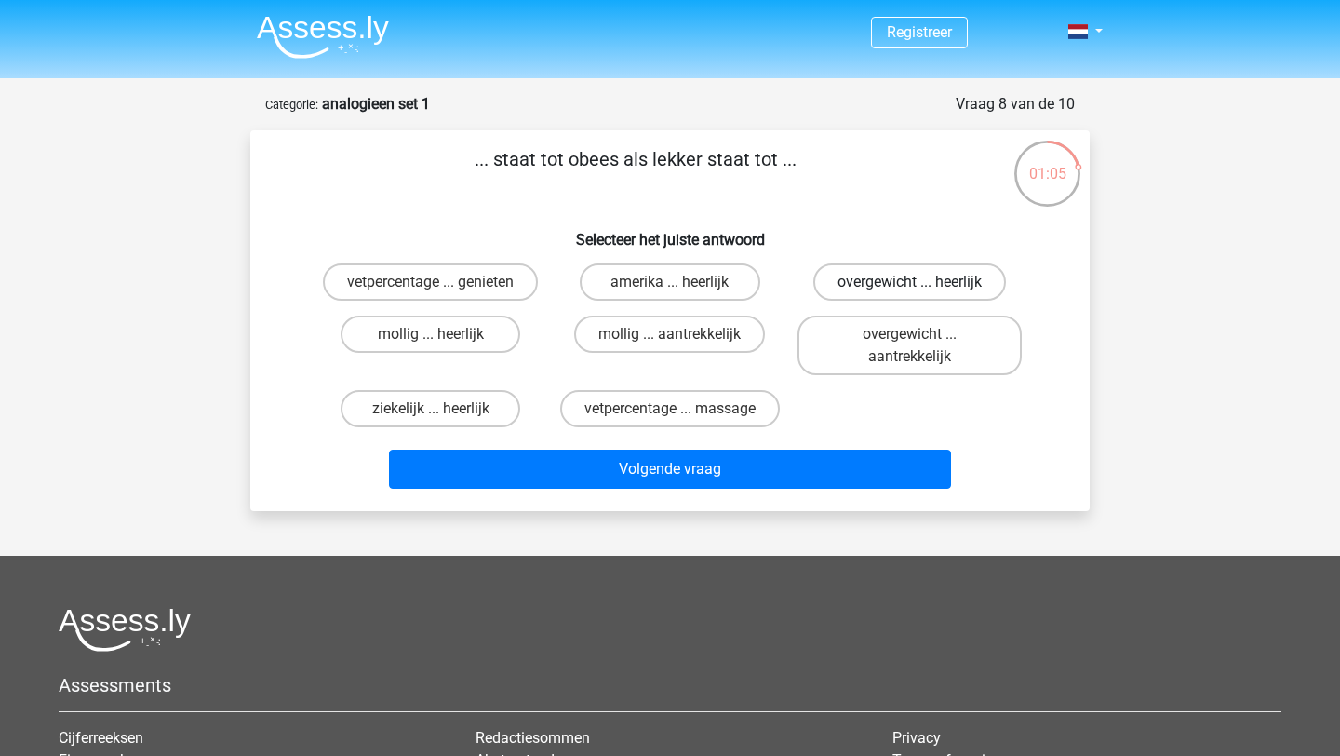
click at [883, 270] on label "overgewicht ... heerlijk" at bounding box center [909, 281] width 193 height 37
click at [909, 282] on input "overgewicht ... heerlijk" at bounding box center [915, 288] width 12 height 12
radio input "true"
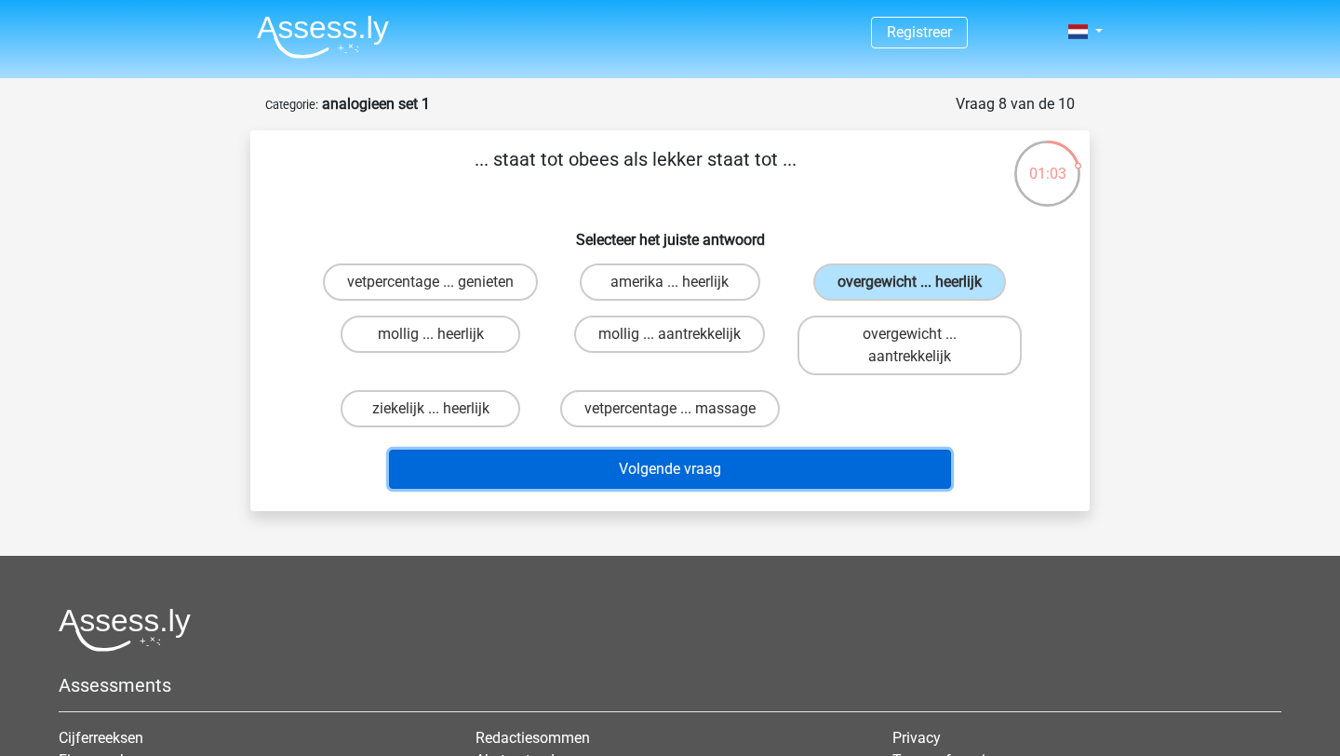
click at [797, 465] on button "Volgende vraag" at bounding box center [670, 468] width 563 height 39
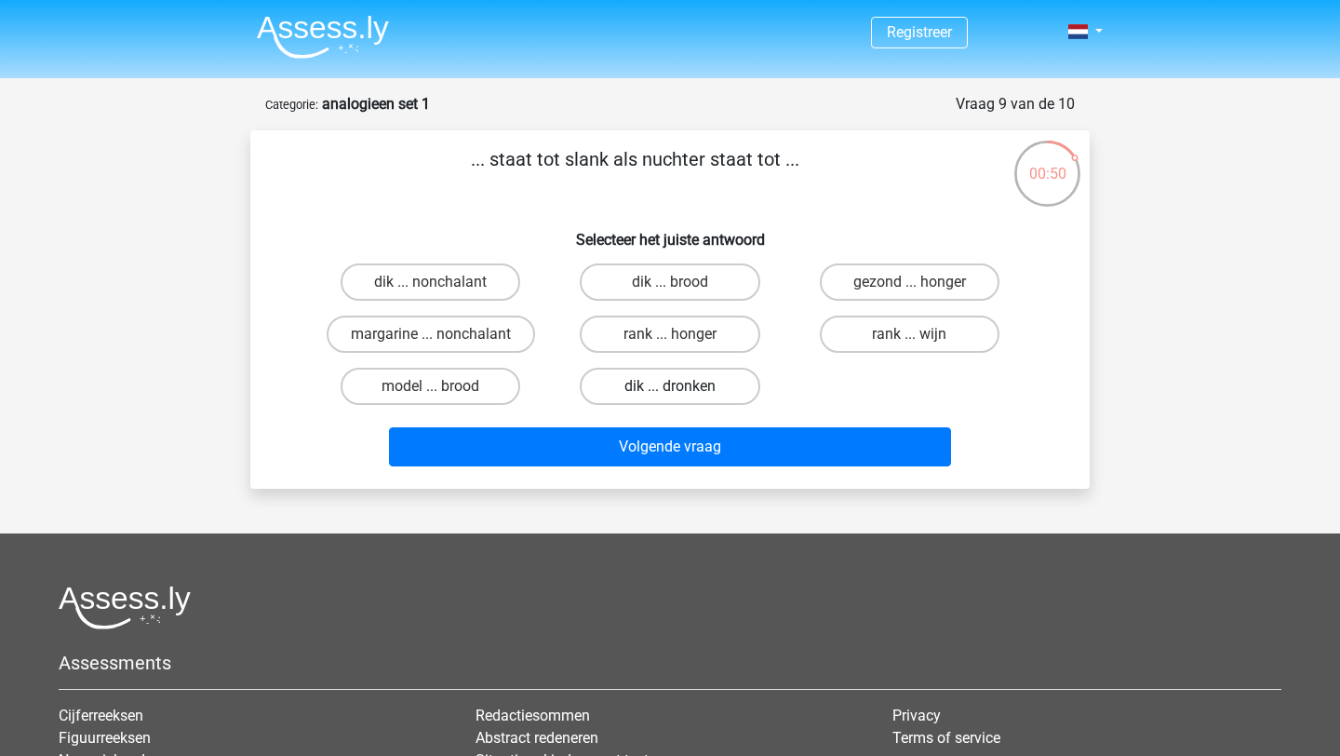
click at [627, 382] on label "dik ... dronken" at bounding box center [670, 386] width 180 height 37
click at [670, 386] on input "dik ... dronken" at bounding box center [676, 392] width 12 height 12
radio input "true"
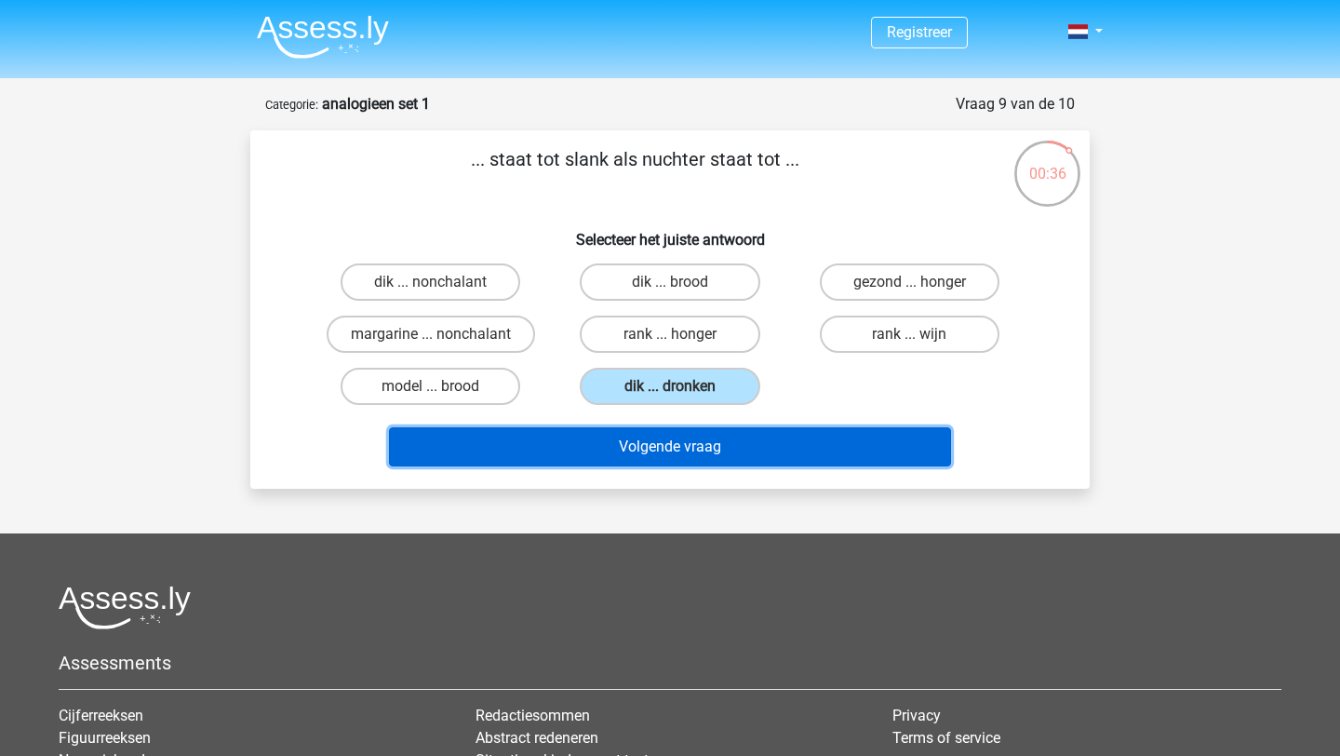
click at [726, 440] on button "Volgende vraag" at bounding box center [670, 446] width 563 height 39
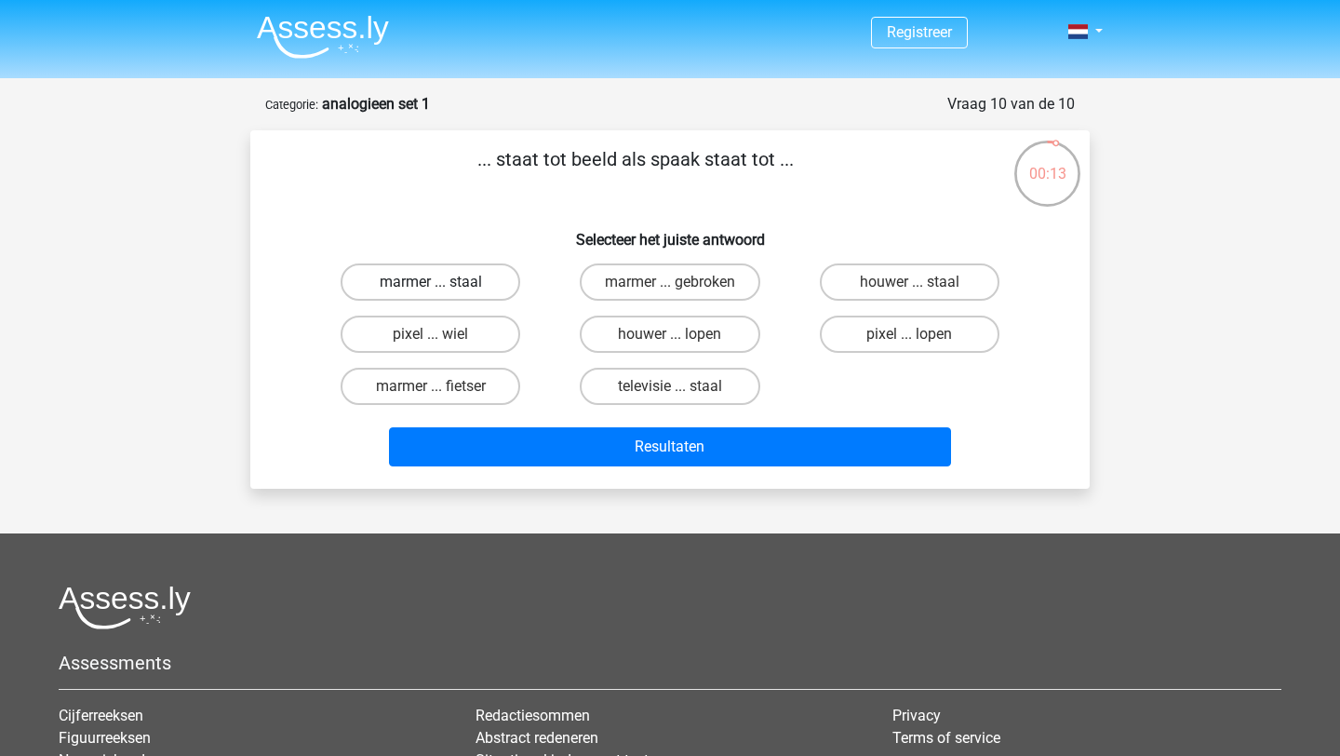
click at [489, 281] on label "marmer ... staal" at bounding box center [431, 281] width 180 height 37
click at [443, 282] on input "marmer ... staal" at bounding box center [437, 288] width 12 height 12
radio input "true"
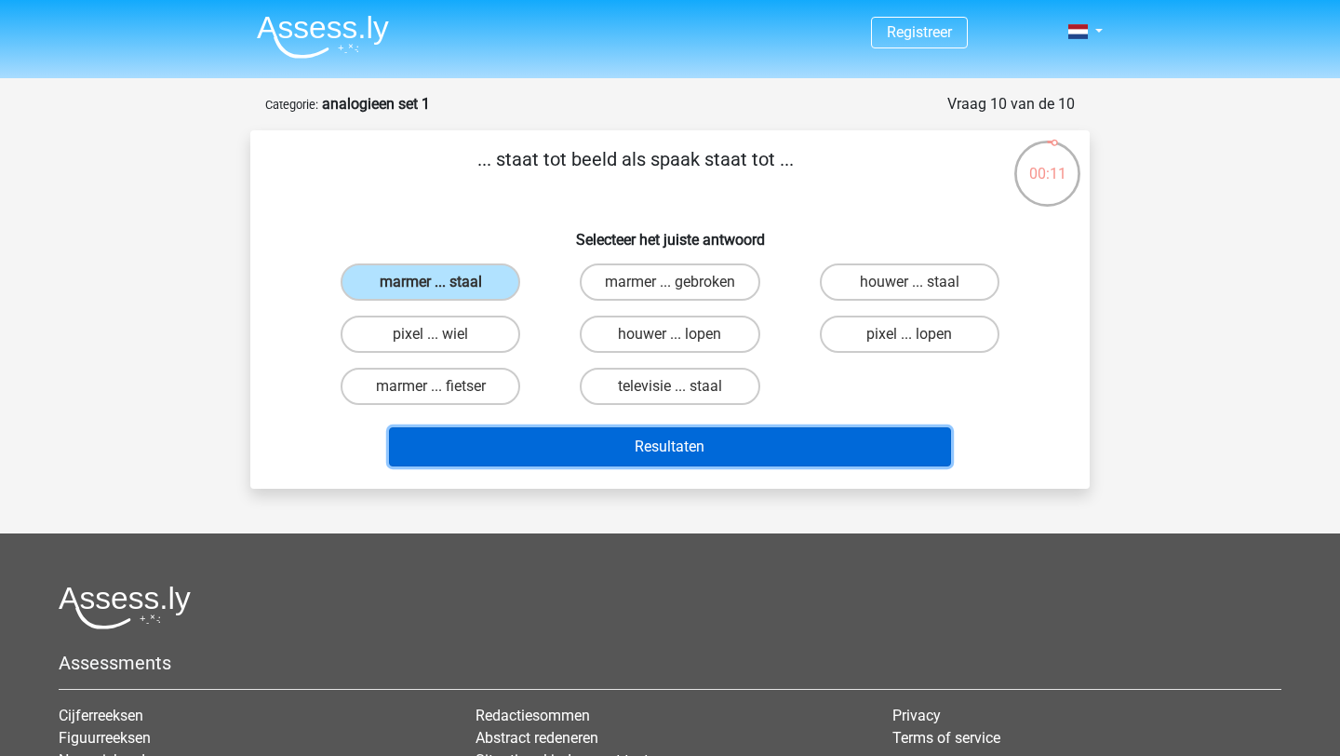
click at [577, 441] on button "Resultaten" at bounding box center [670, 446] width 563 height 39
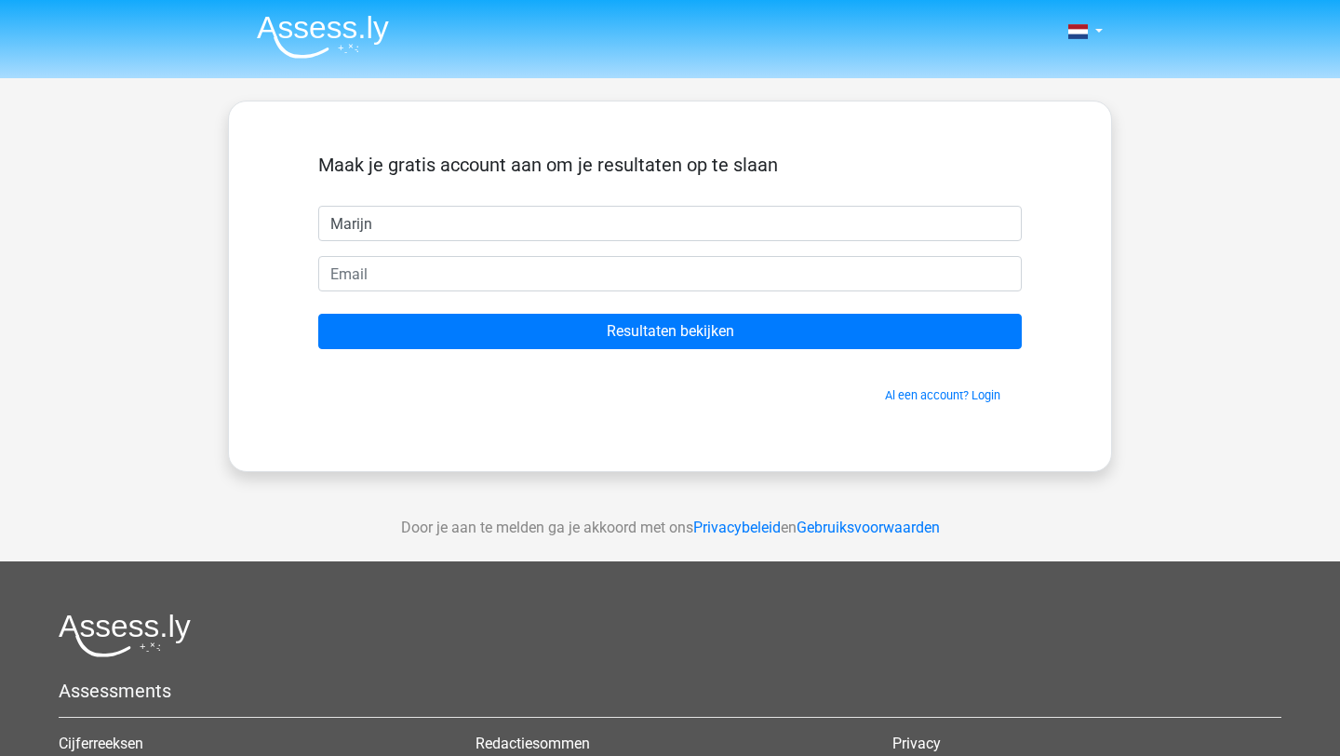
type input "Marijn"
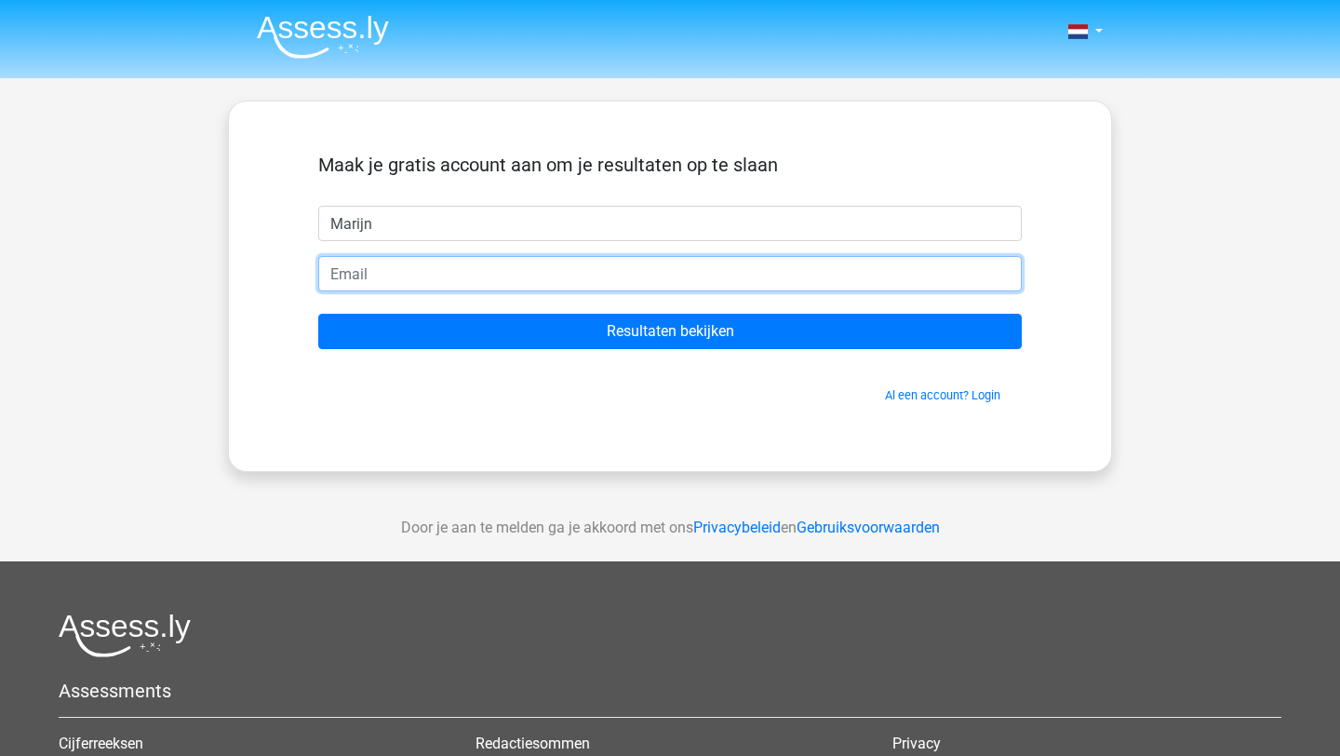
click at [462, 276] on input "email" at bounding box center [669, 273] width 703 height 35
type input "[EMAIL_ADDRESS][DOMAIN_NAME]"
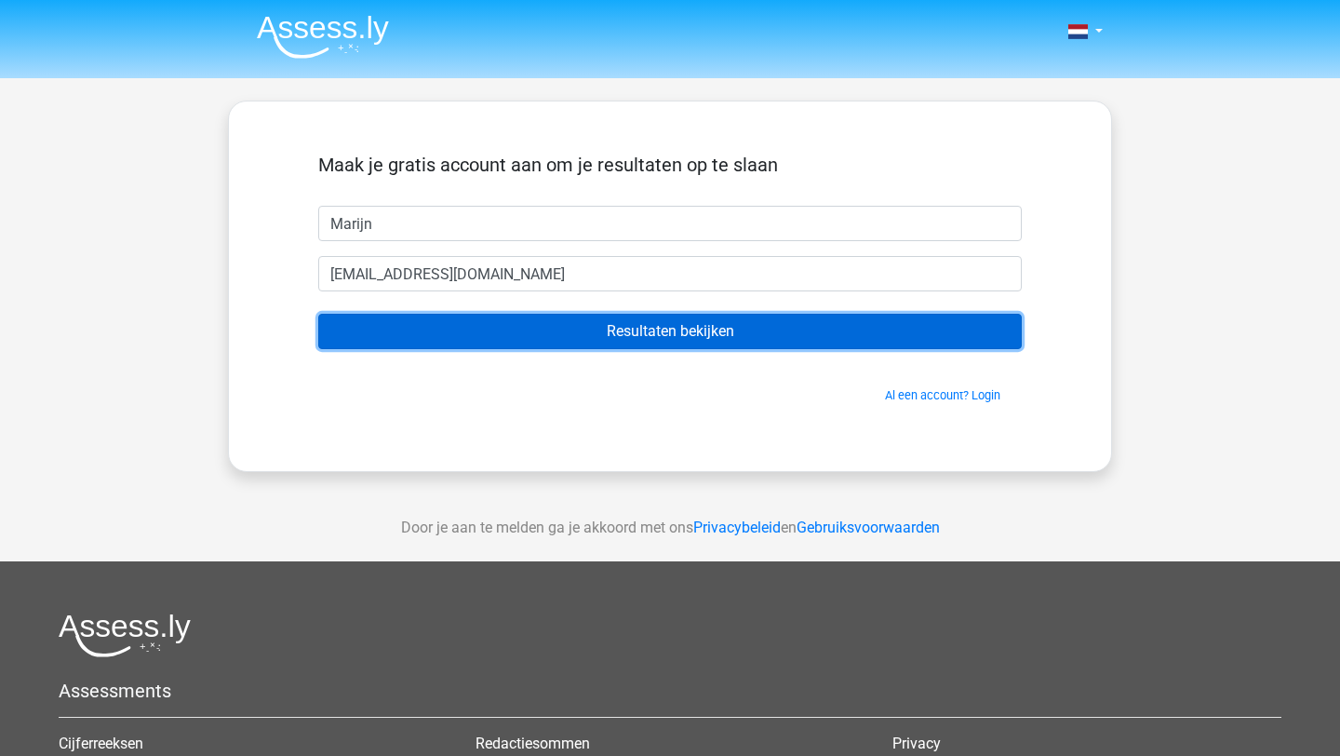
click at [545, 335] on input "Resultaten bekijken" at bounding box center [669, 331] width 703 height 35
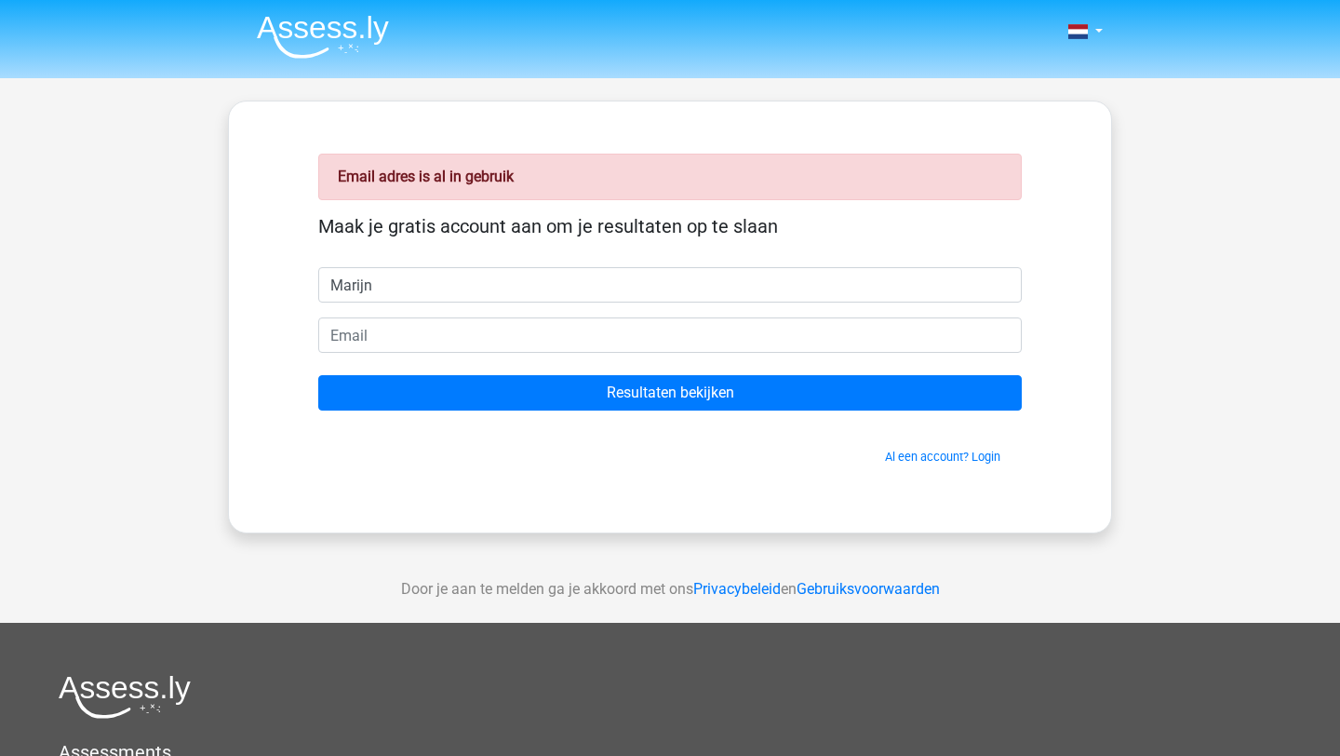
type input "Marijn"
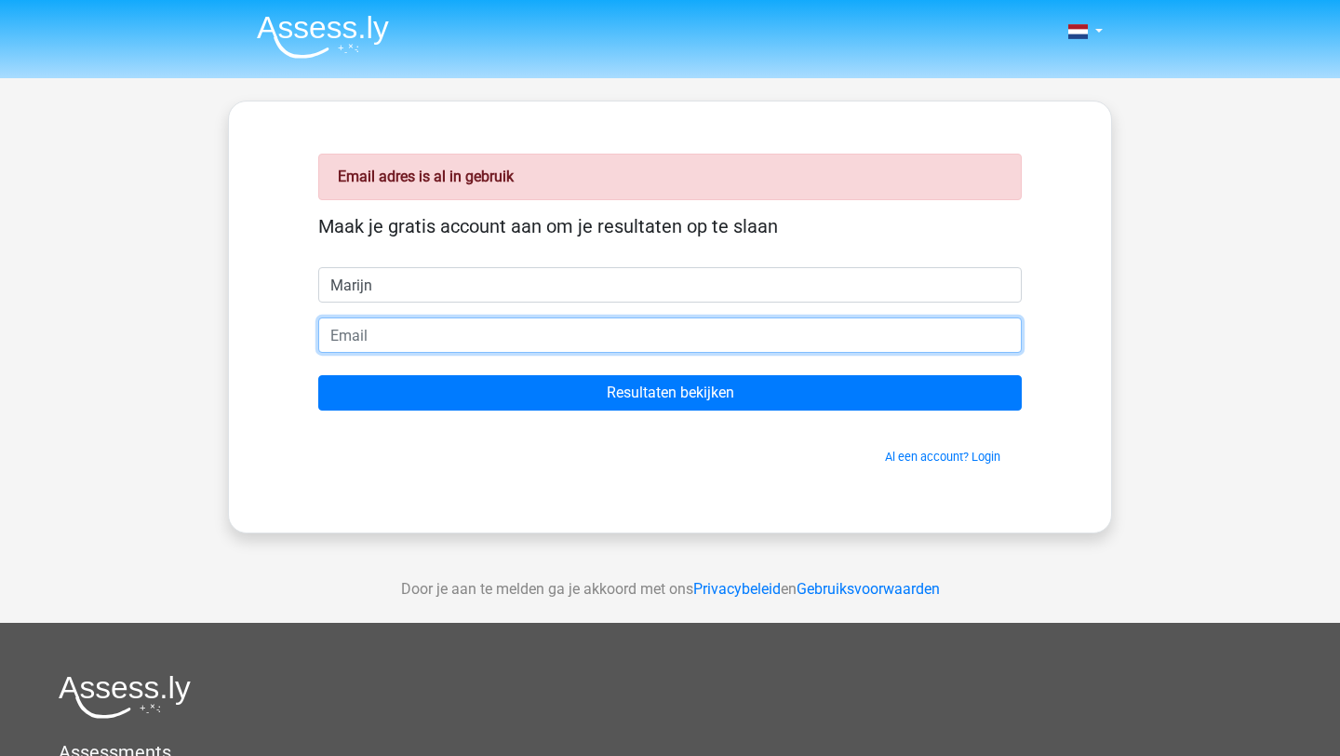
click at [457, 331] on input "email" at bounding box center [669, 334] width 703 height 35
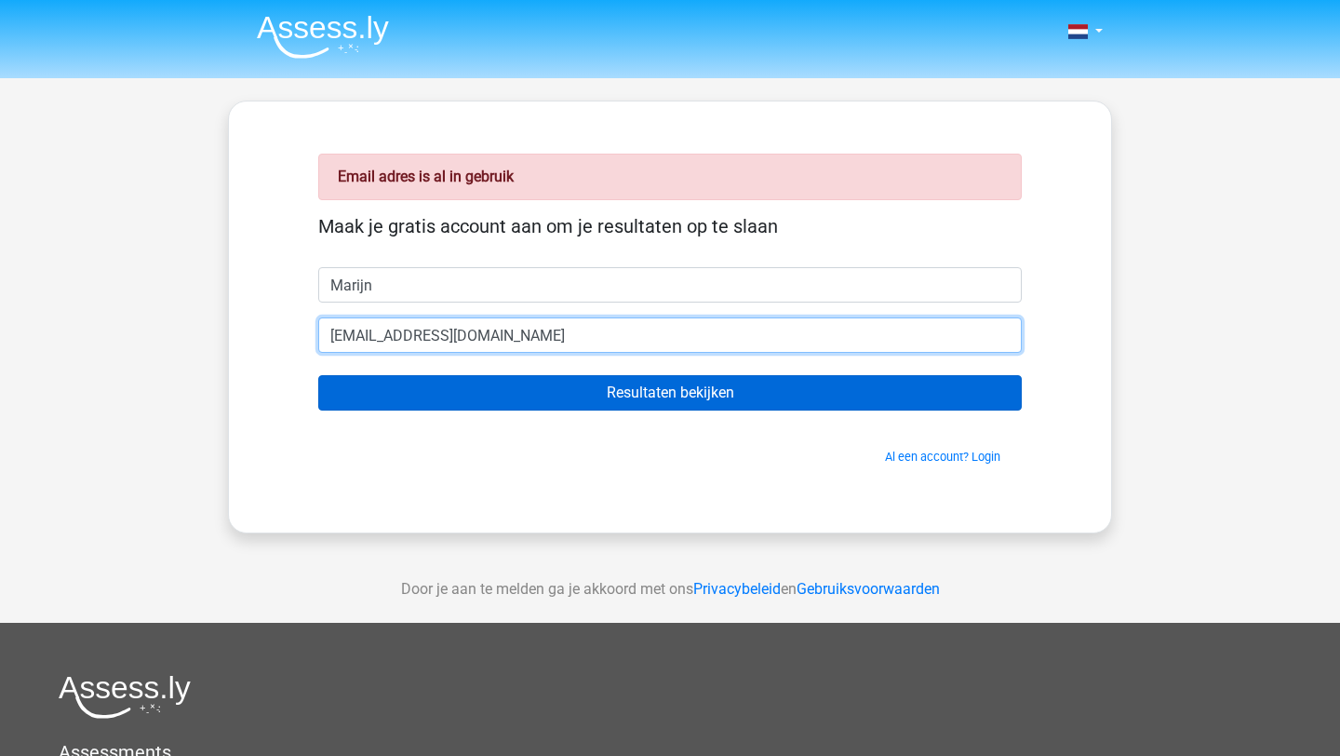
type input "[EMAIL_ADDRESS][DOMAIN_NAME]"
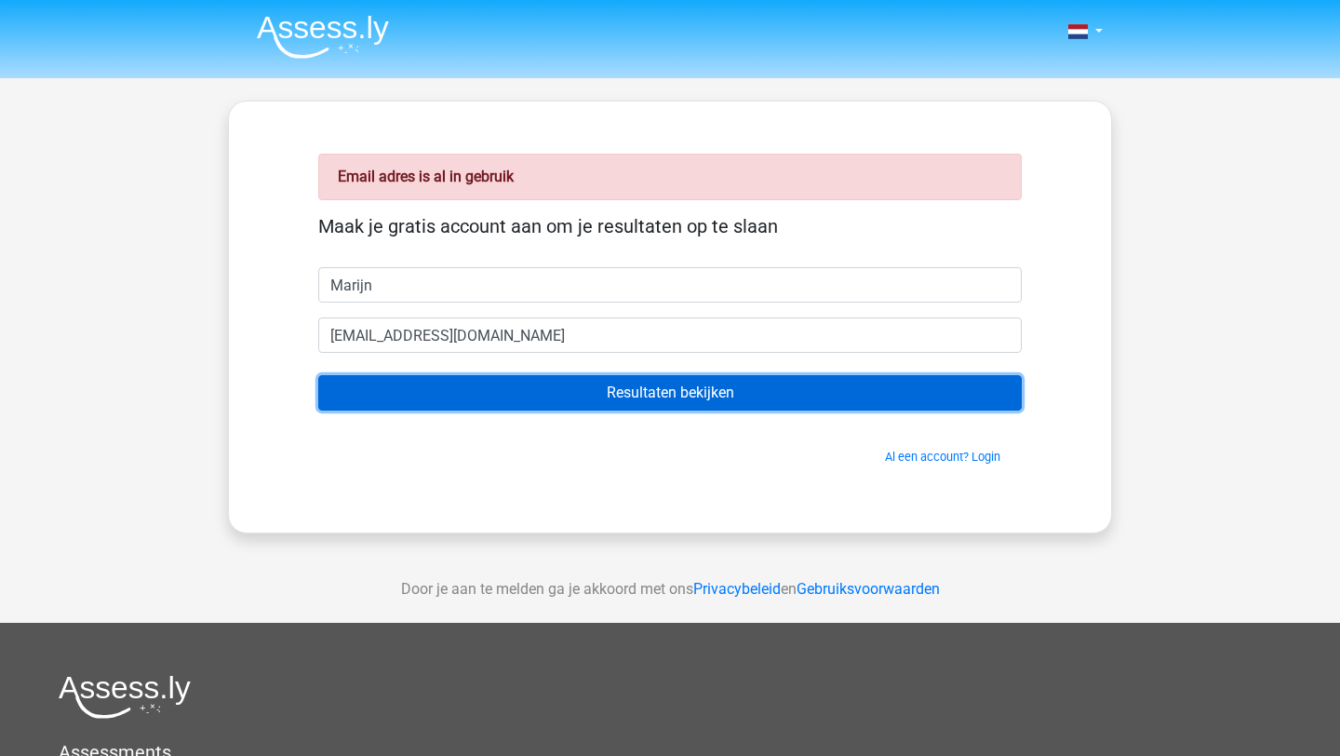
click at [643, 402] on input "Resultaten bekijken" at bounding box center [669, 392] width 703 height 35
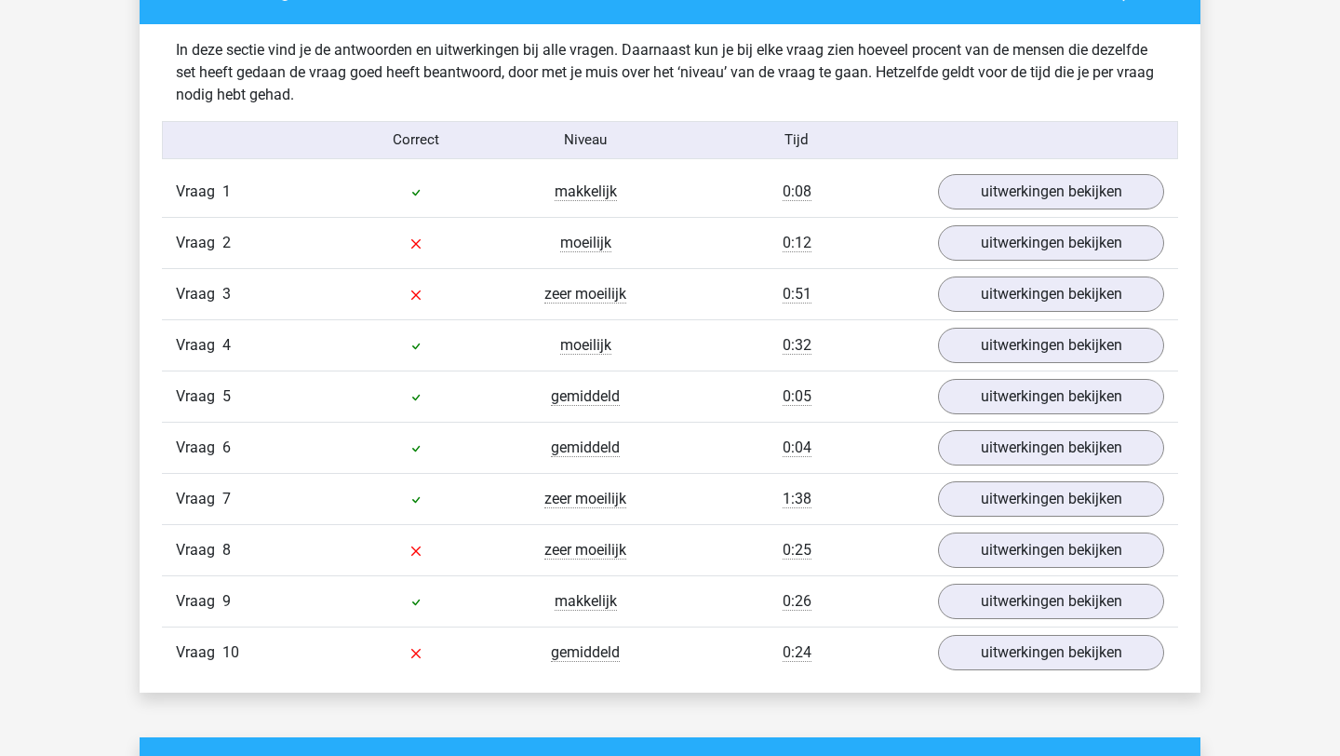
scroll to position [1477, 0]
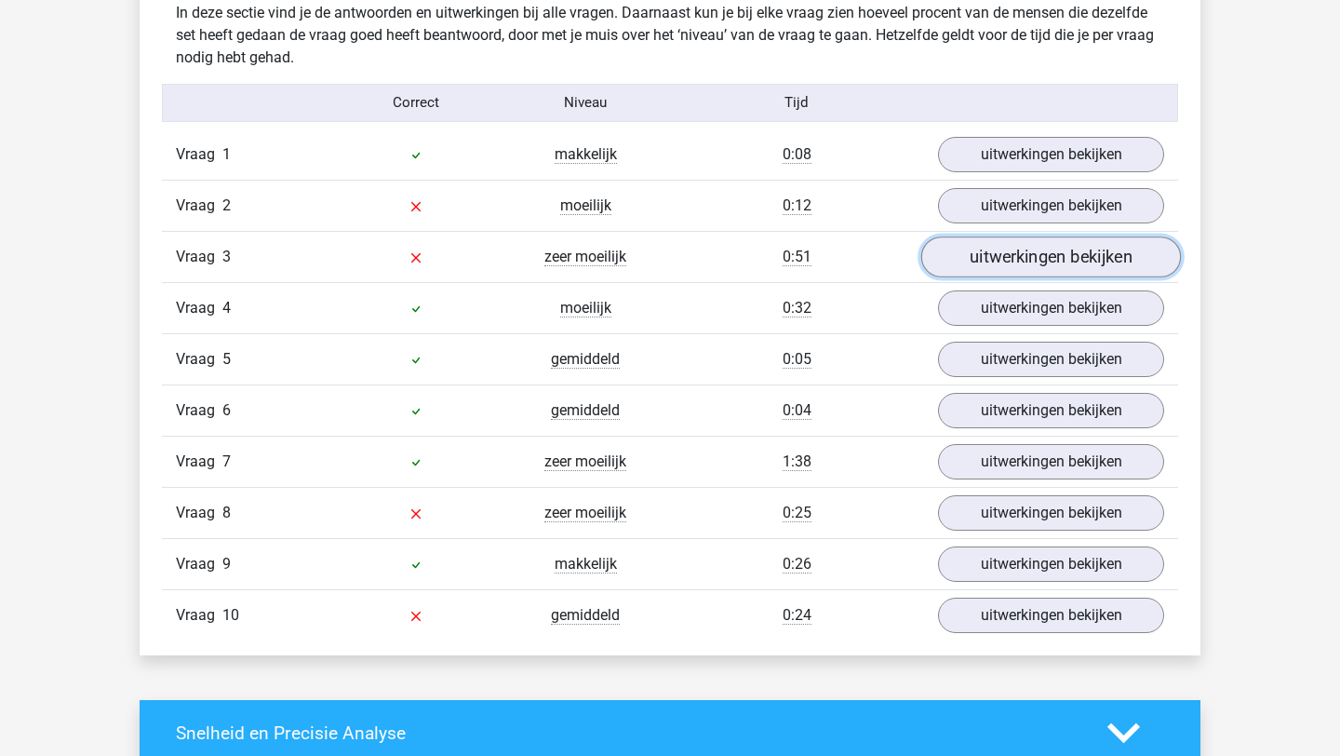
click at [1023, 264] on link "uitwerkingen bekijken" at bounding box center [1051, 256] width 260 height 41
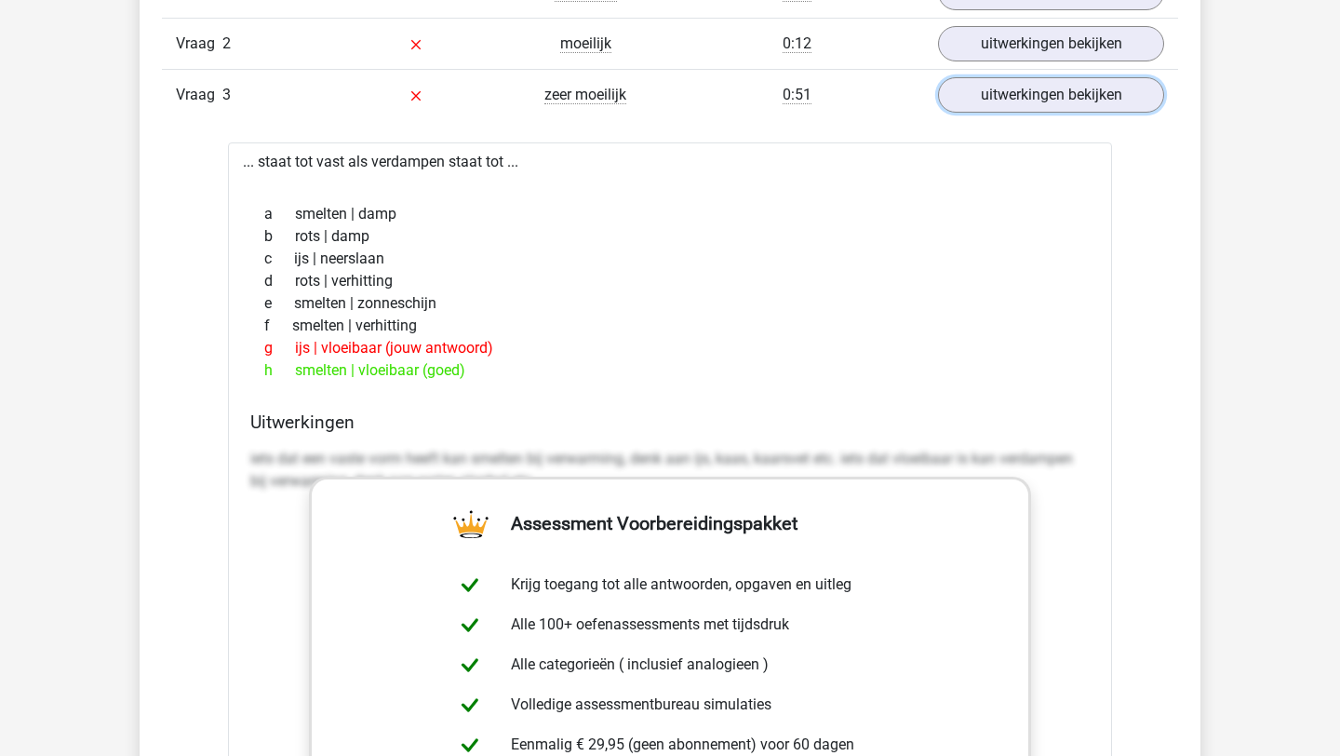
scroll to position [1636, 0]
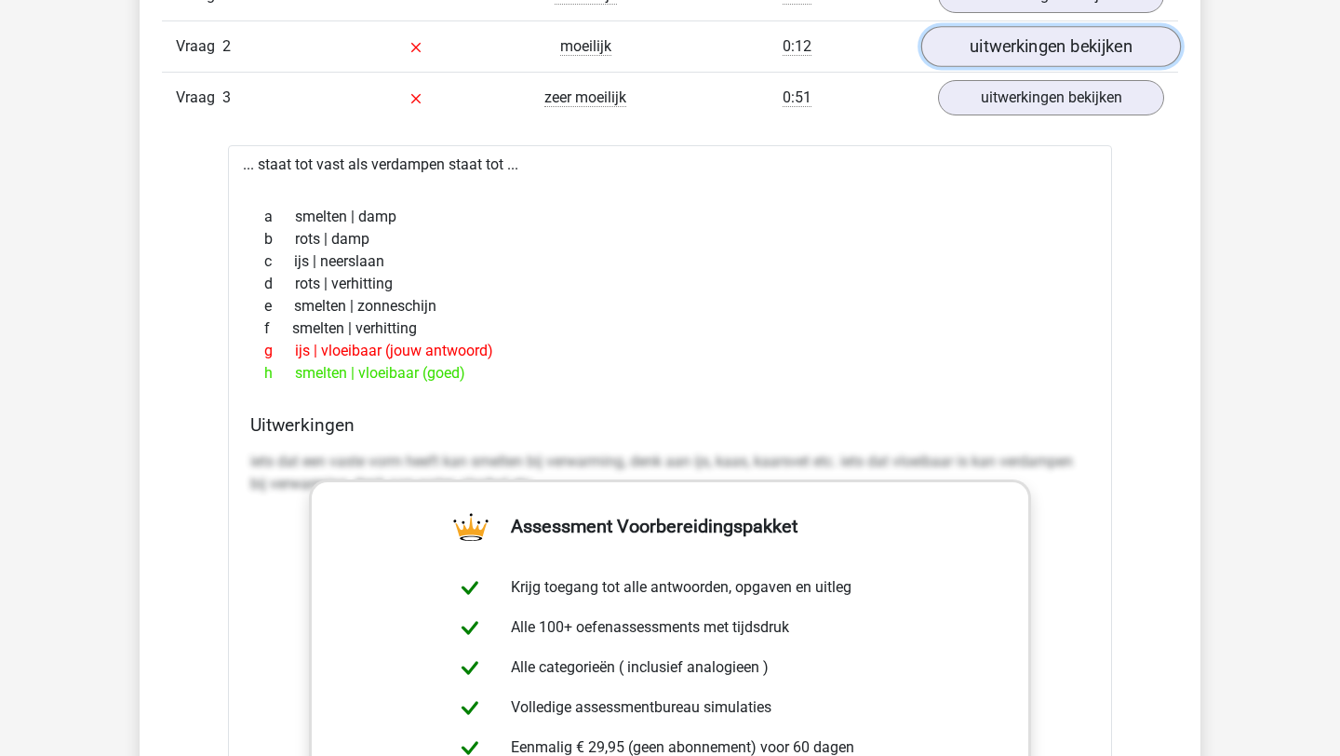
click at [990, 50] on link "uitwerkingen bekijken" at bounding box center [1051, 46] width 260 height 41
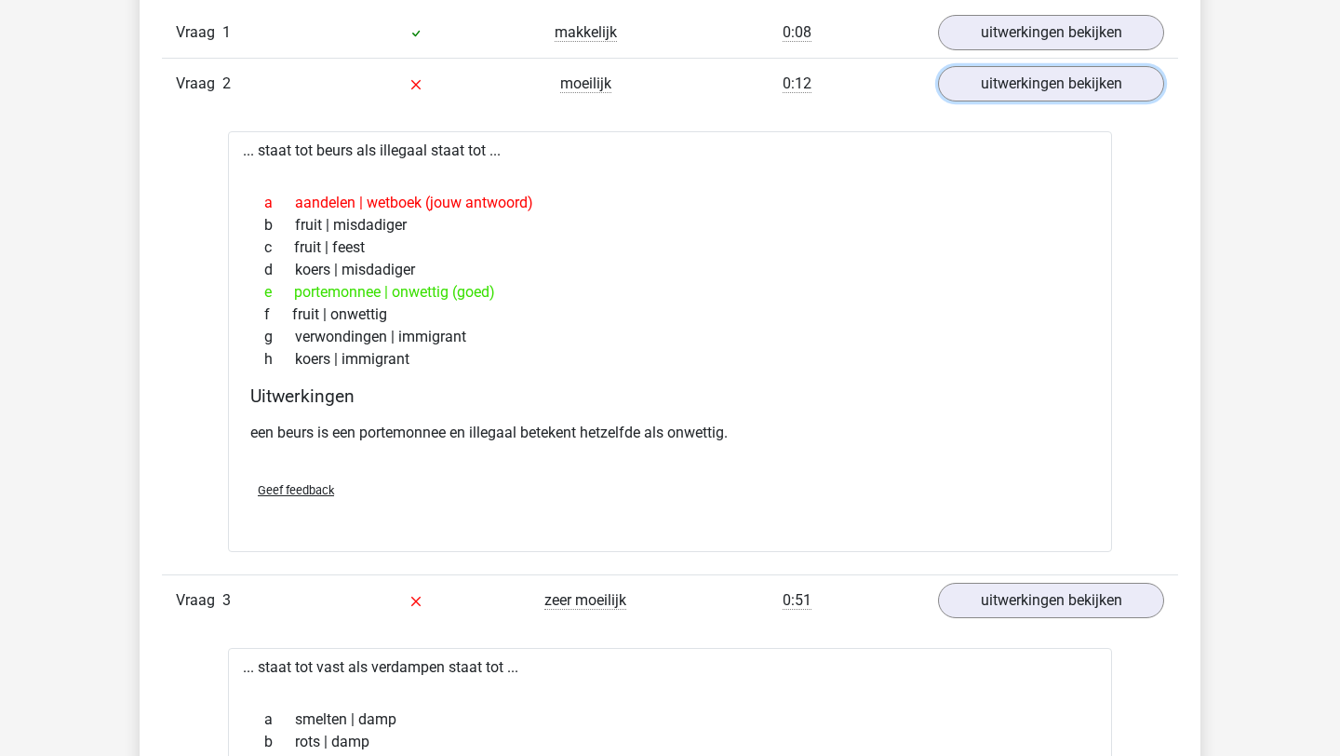
scroll to position [1765, 0]
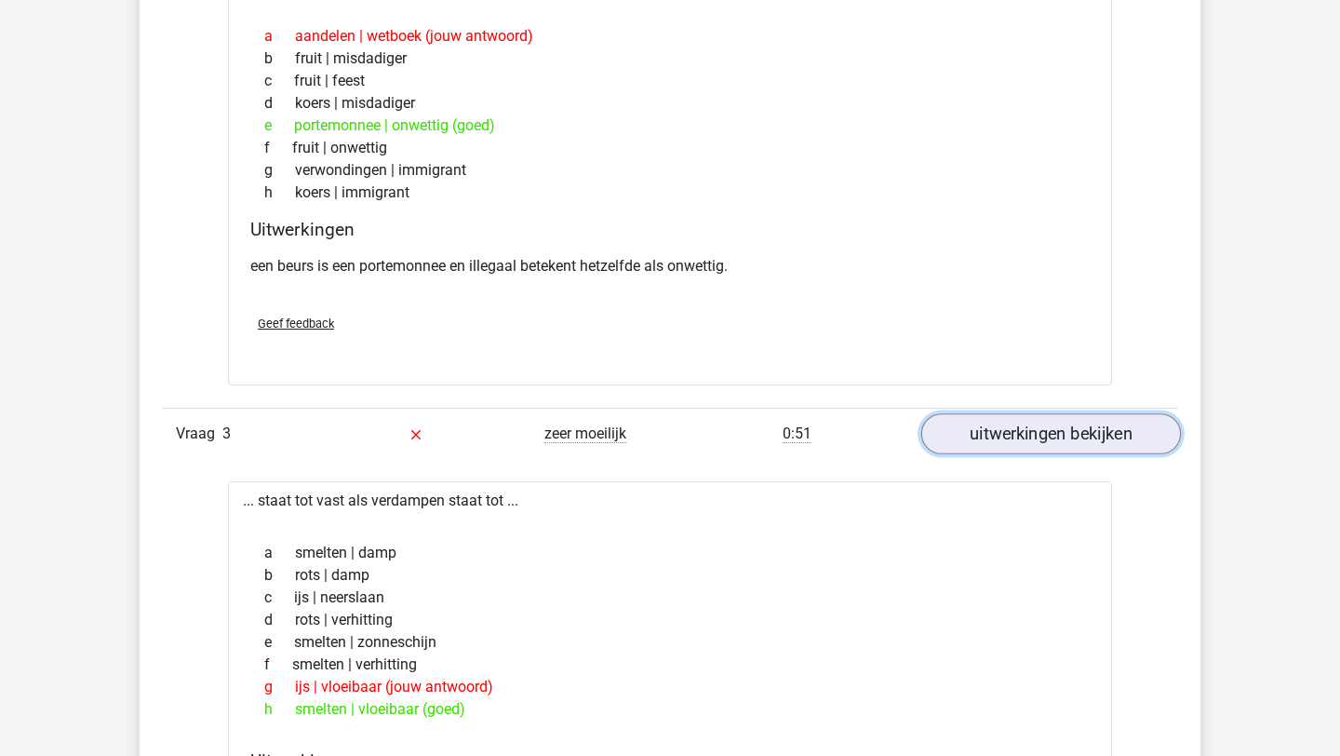
click at [1008, 437] on link "uitwerkingen bekijken" at bounding box center [1051, 433] width 260 height 41
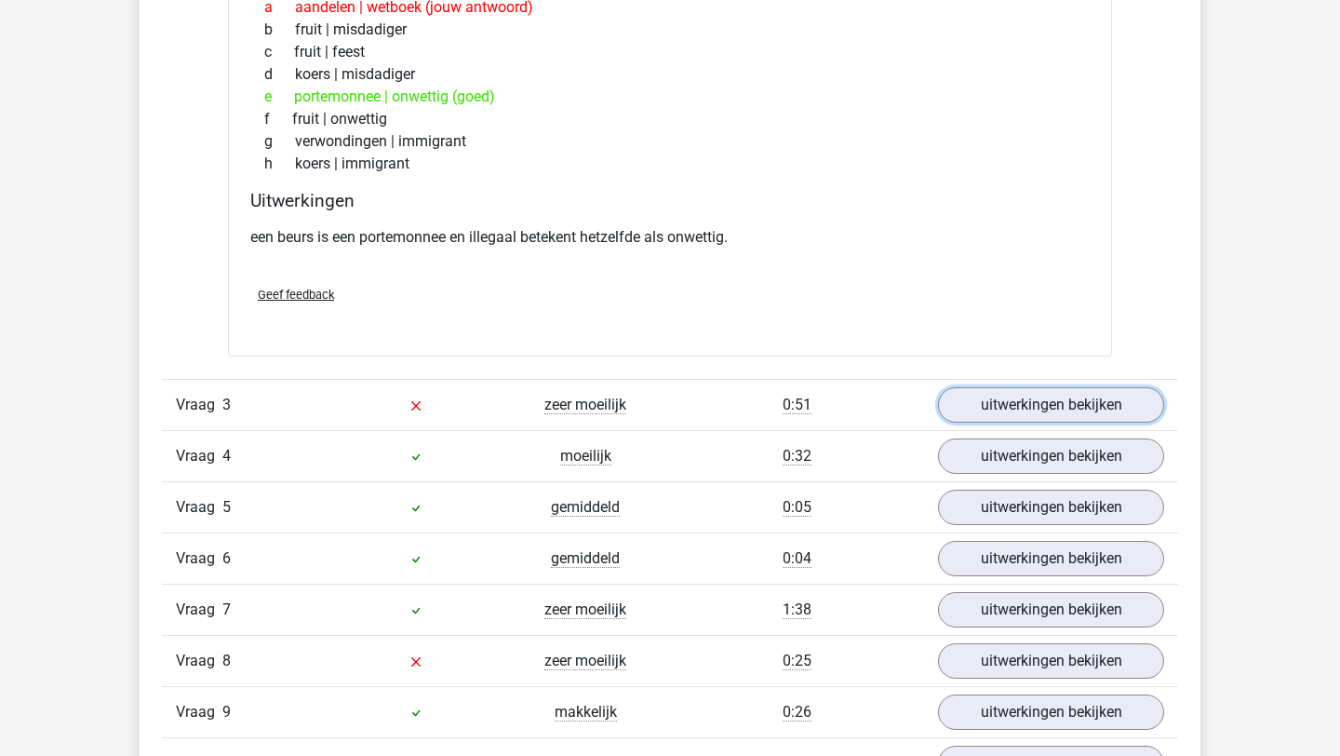
scroll to position [1795, 0]
click at [993, 412] on link "uitwerkingen bekijken" at bounding box center [1051, 403] width 260 height 41
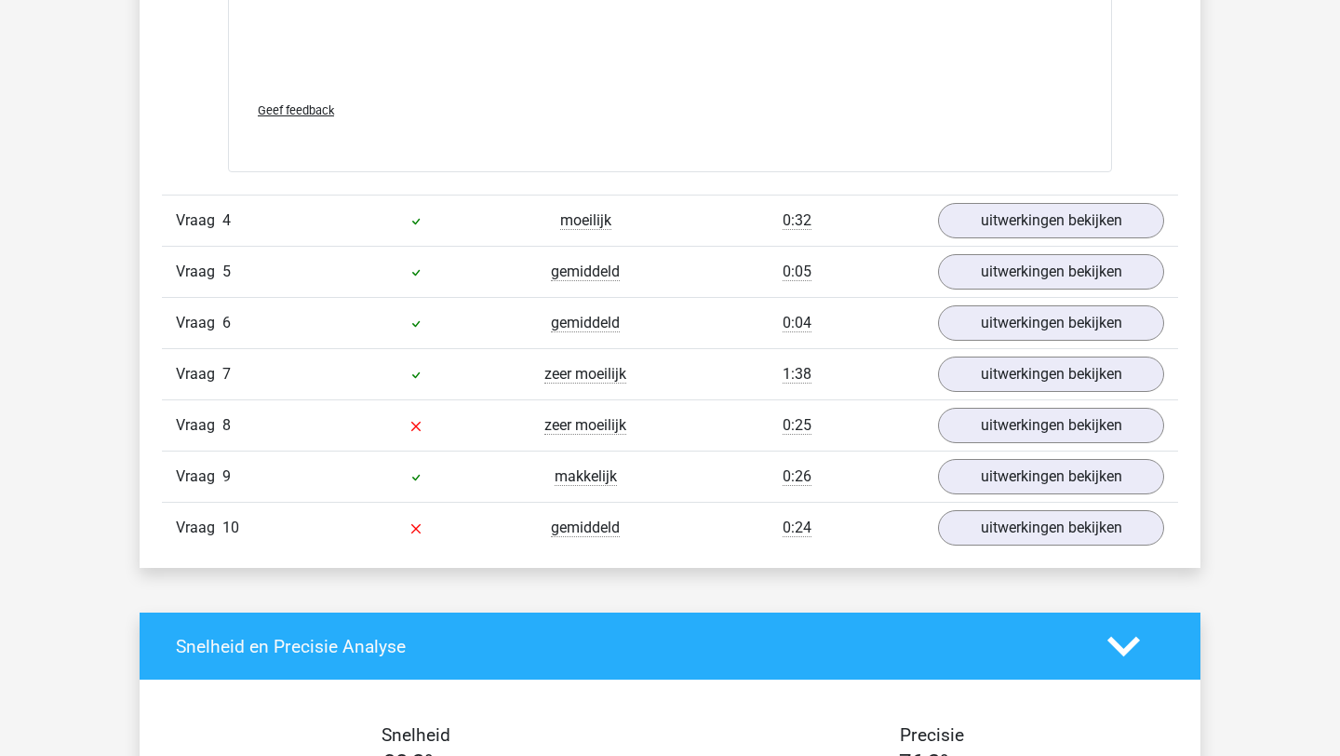
scroll to position [3017, 0]
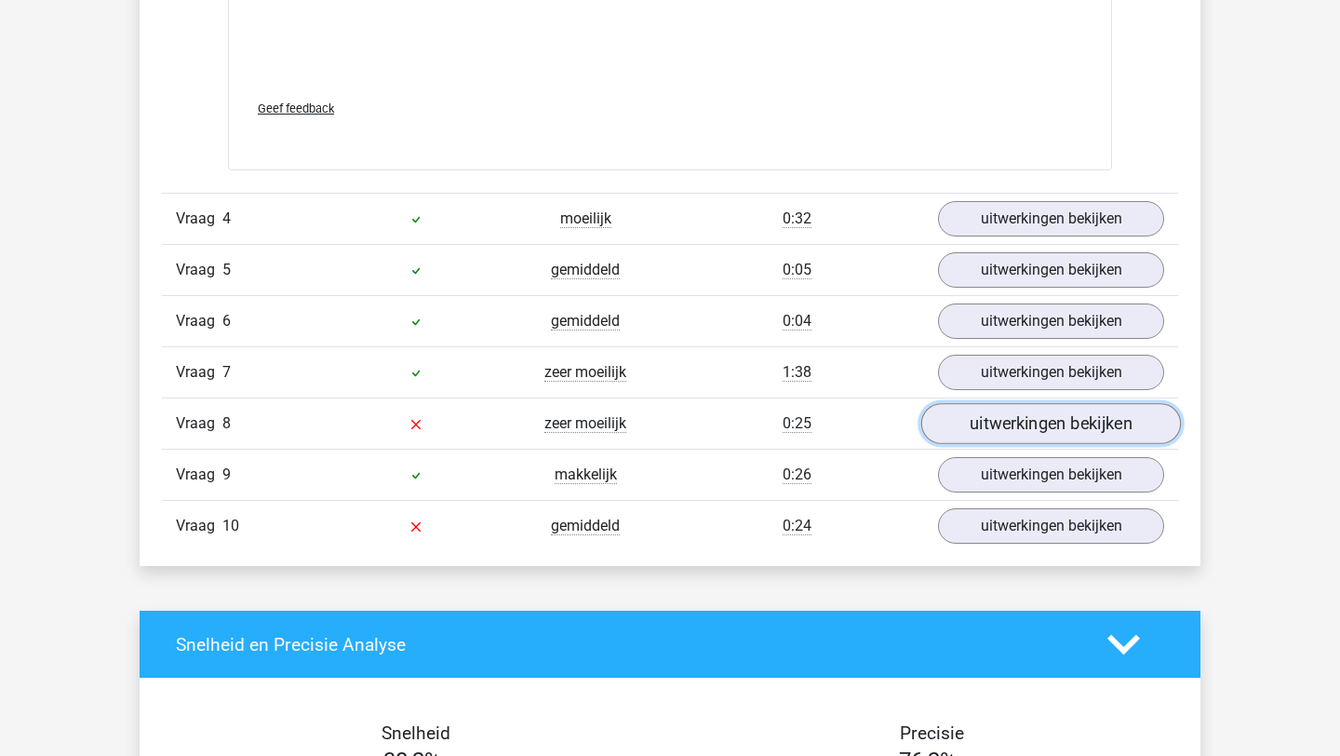
click at [1061, 415] on link "uitwerkingen bekijken" at bounding box center [1051, 424] width 260 height 41
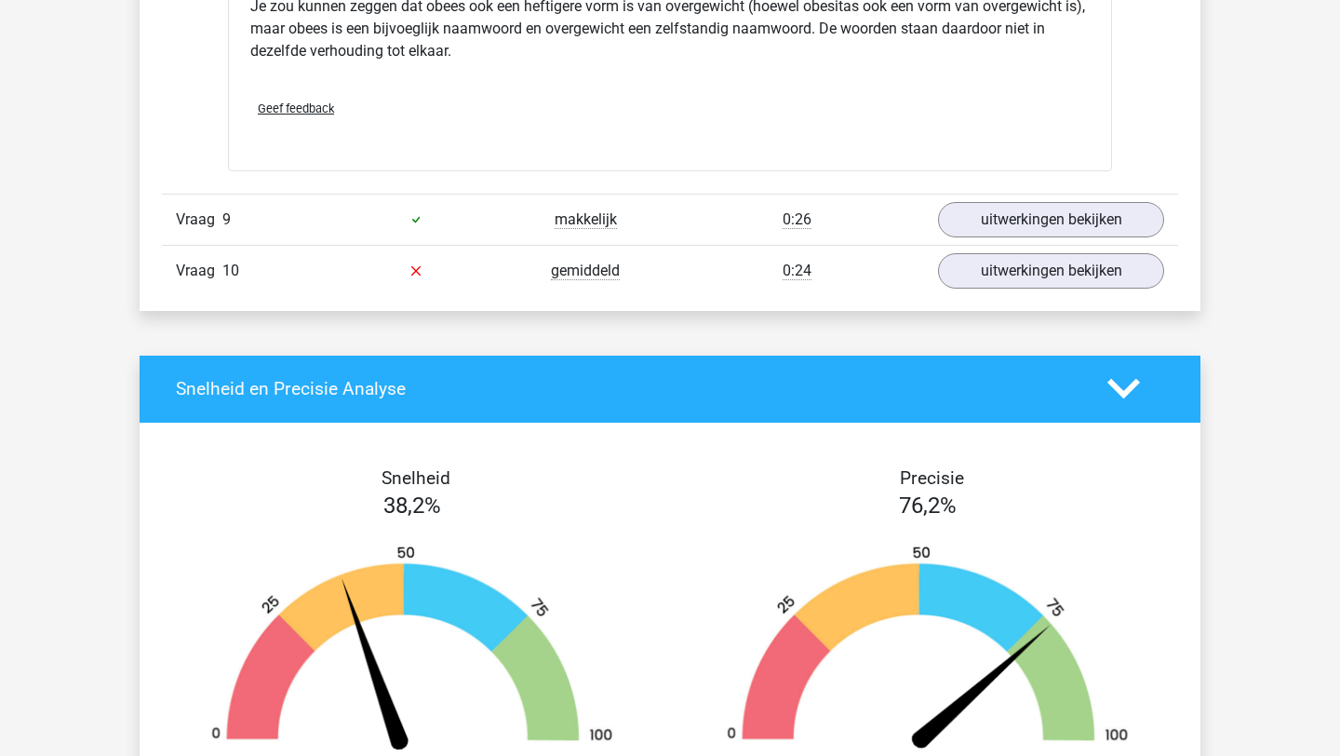
scroll to position [3846, 0]
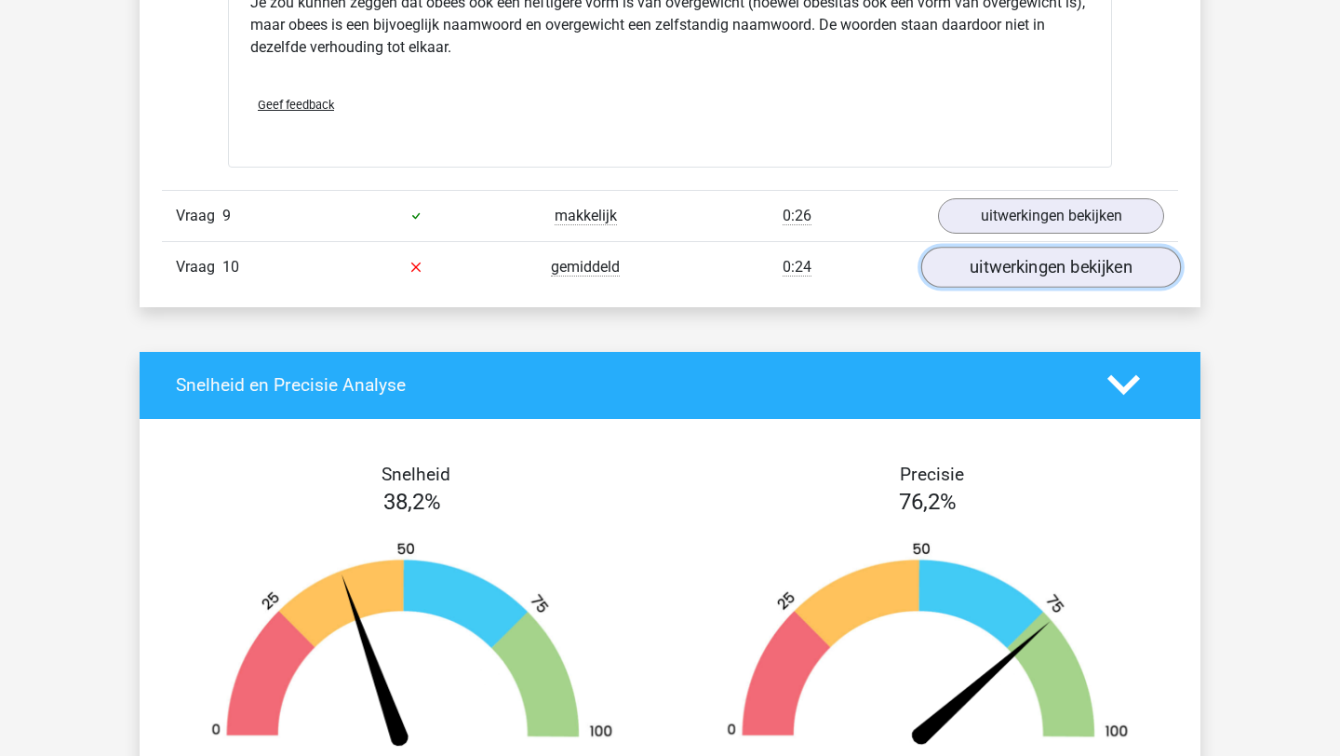
click at [1023, 264] on link "uitwerkingen bekijken" at bounding box center [1051, 267] width 260 height 41
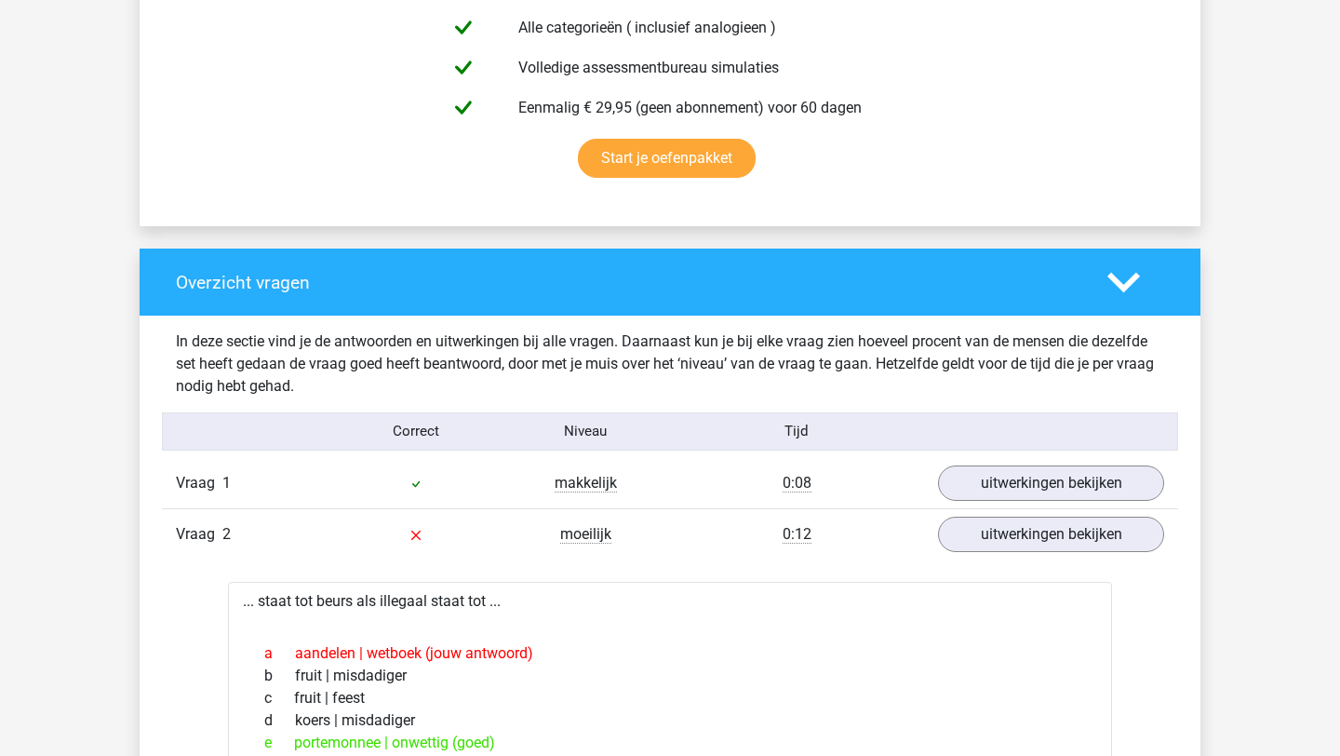
scroll to position [0, 0]
